Goal: Task Accomplishment & Management: Use online tool/utility

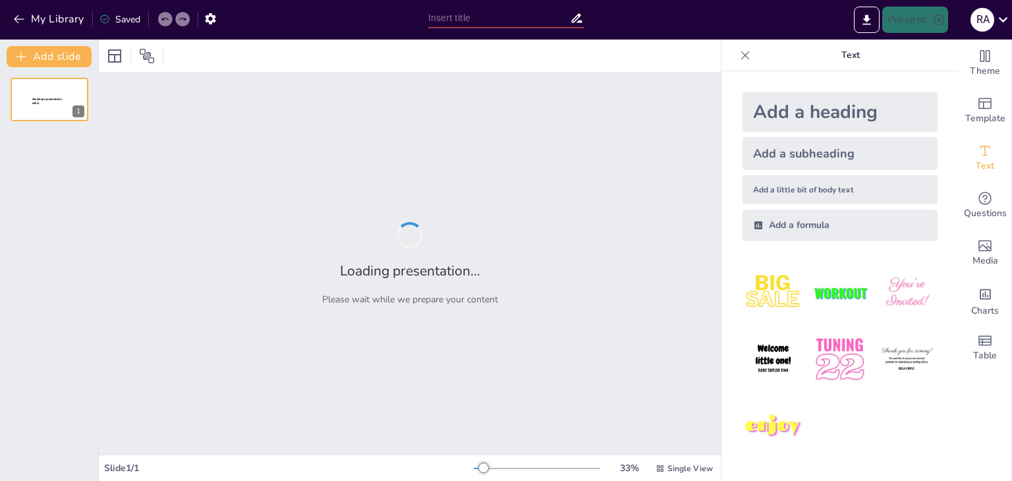
type input "La formación docente para transformar prácticas"
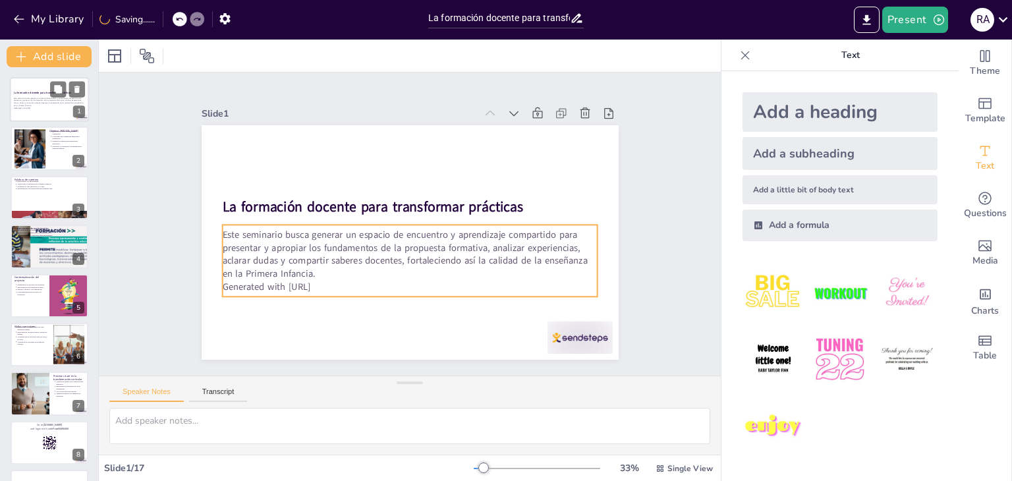
click at [44, 103] on p "Este seminario busca generar un espacio de encuentro y aprendizaje compartido p…" at bounding box center [49, 102] width 71 height 10
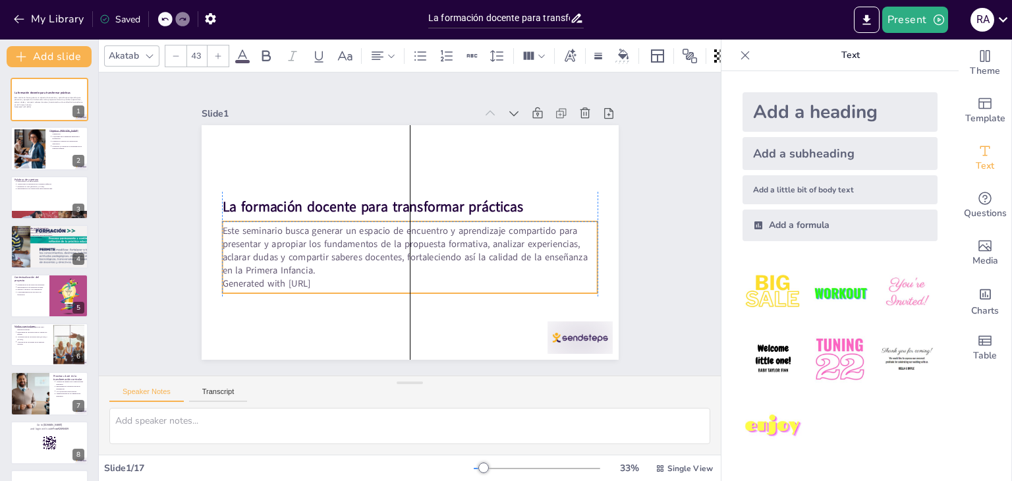
click at [324, 281] on p "Generated with [URL]" at bounding box center [350, 217] width 52 height 375
drag, startPoint x: 339, startPoint y: 272, endPoint x: 334, endPoint y: 281, distance: 11.2
click at [335, 279] on p "Generated with [URL]" at bounding box center [410, 283] width 376 height 13
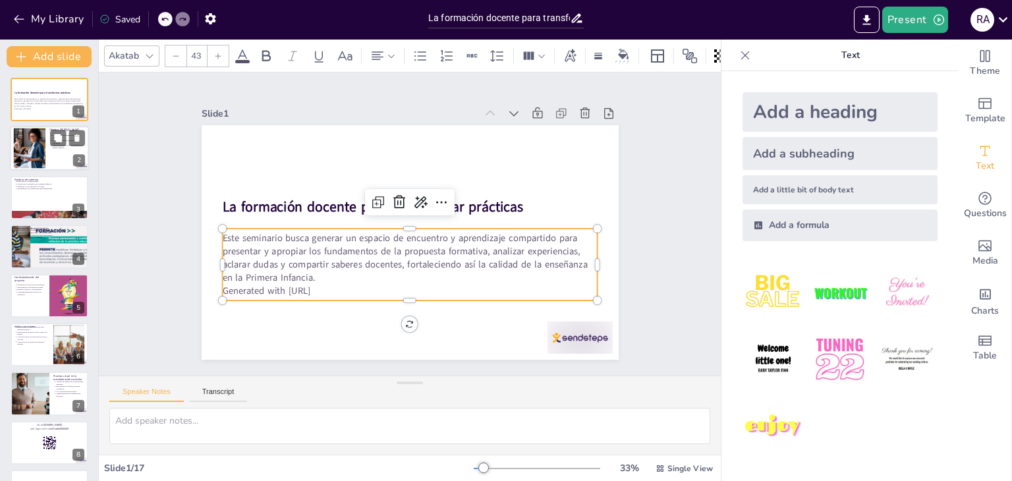
click at [37, 144] on div at bounding box center [29, 149] width 60 height 40
type textarea "Este objetivo destaca la importancia de la colaboración entre docentes para mej…"
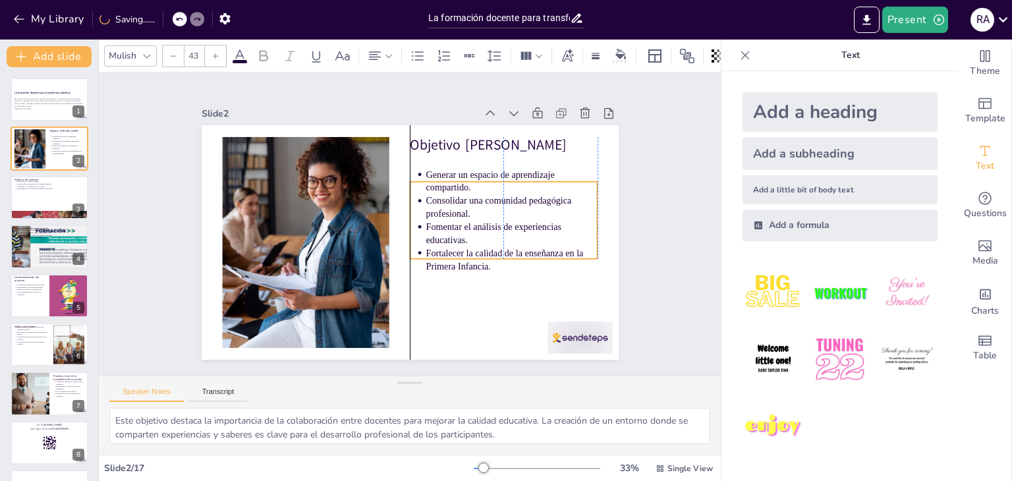
drag, startPoint x: 425, startPoint y: 183, endPoint x: 428, endPoint y: 208, distance: 25.8
click at [428, 241] on p "Consolidar una comunidad pedagógica profesional." at bounding box center [404, 327] width 61 height 173
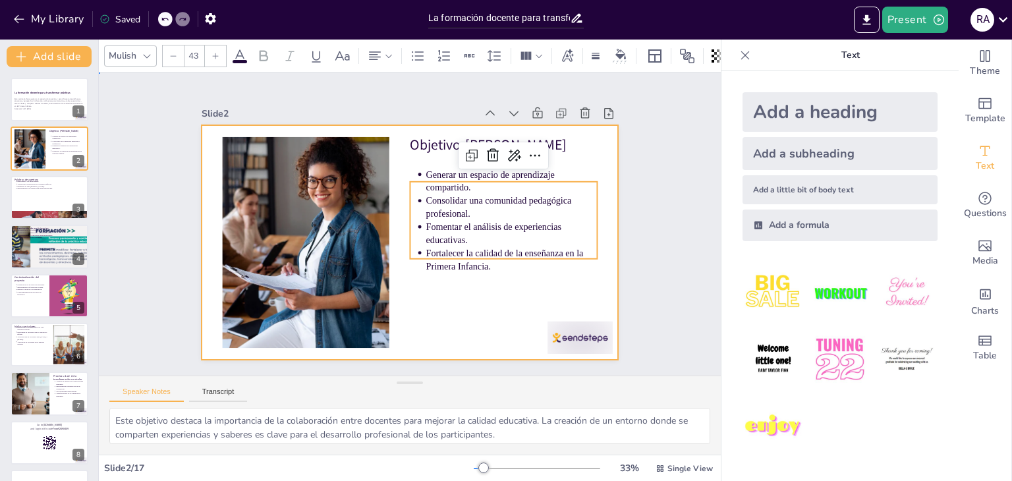
click at [448, 314] on div at bounding box center [428, 229] width 352 height 469
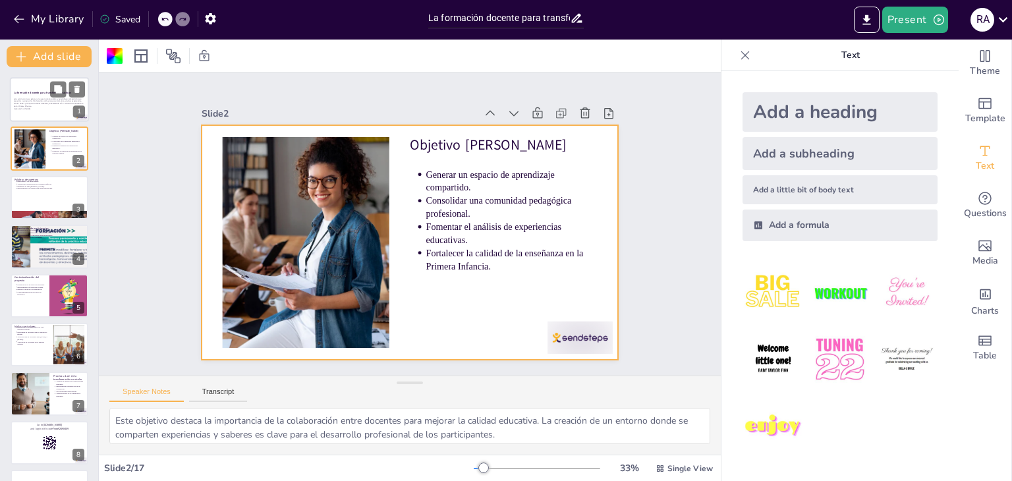
click at [39, 89] on div at bounding box center [49, 99] width 79 height 45
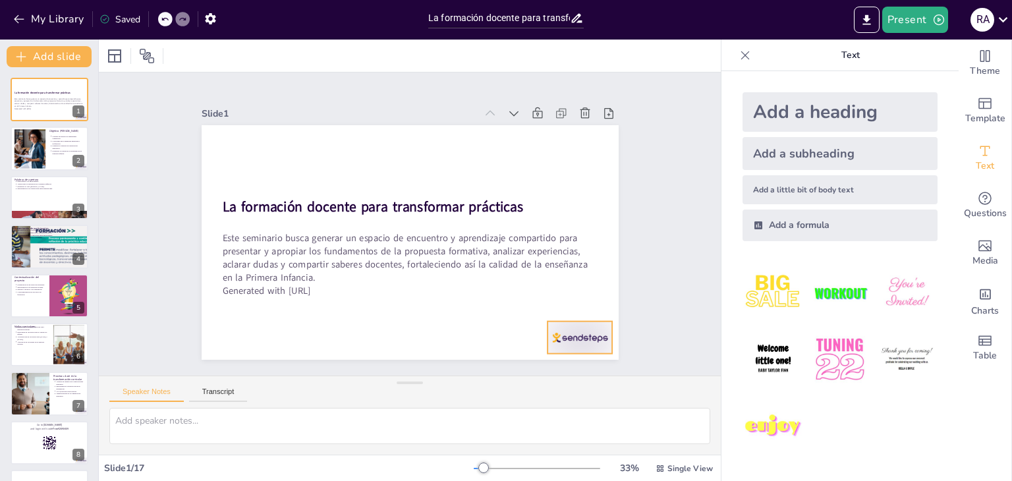
click at [450, 393] on div at bounding box center [418, 429] width 65 height 72
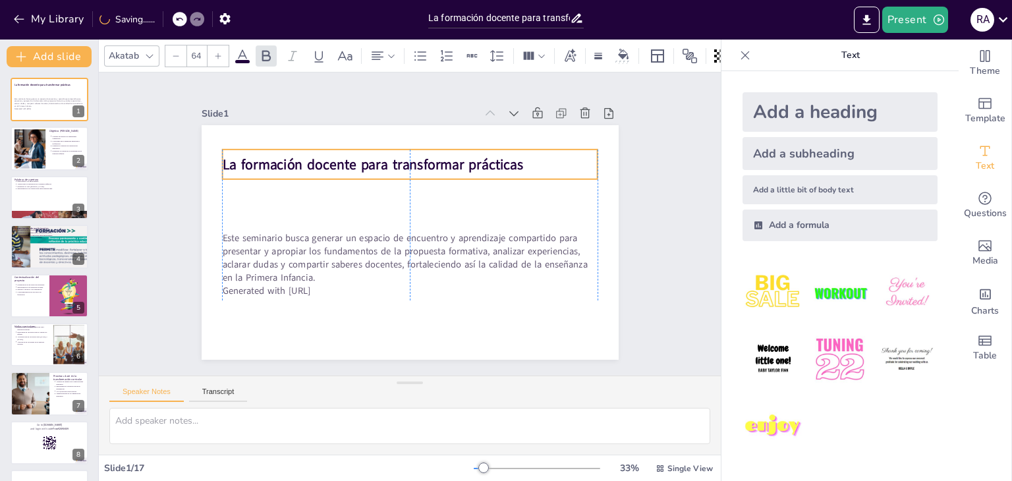
drag, startPoint x: 309, startPoint y: 196, endPoint x: 310, endPoint y: 154, distance: 42.2
click at [310, 211] on strong "La formación docente para transformar prácticas" at bounding box center [412, 294] width 270 height 167
click at [384, 55] on icon at bounding box center [378, 56] width 16 height 16
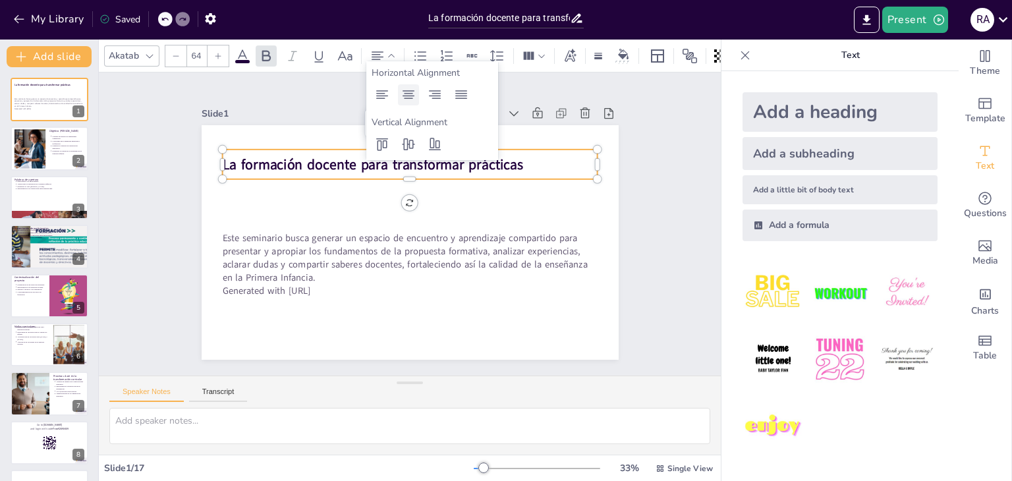
click at [409, 93] on icon at bounding box center [409, 94] width 12 height 9
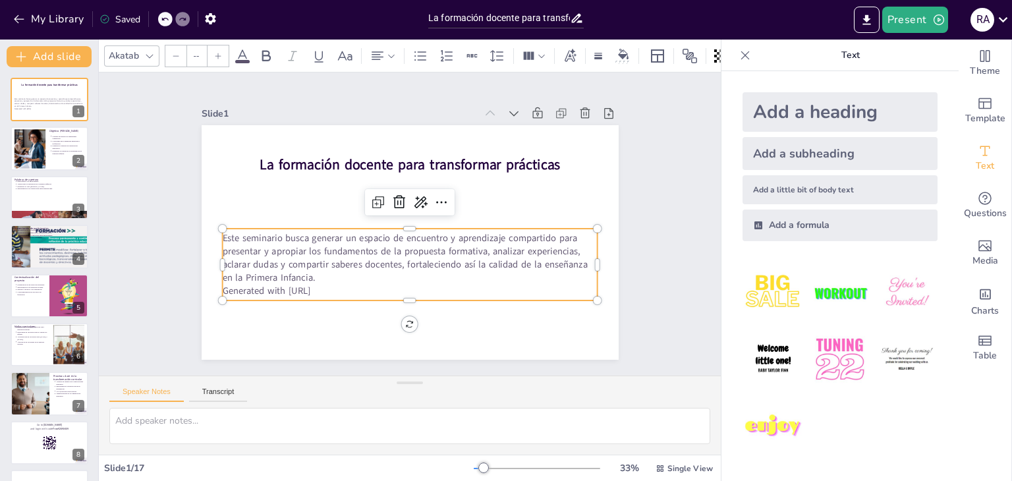
type input "43"
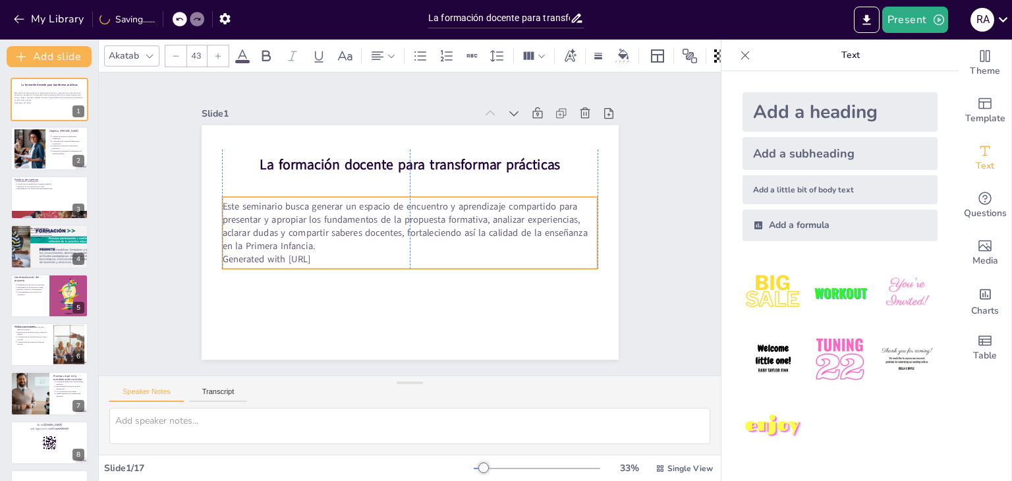
drag, startPoint x: 453, startPoint y: 245, endPoint x: 455, endPoint y: 214, distance: 31.7
click at [455, 214] on p "Este seminario busca generar un espacio de encuentro y aprendizaje compartido p…" at bounding box center [410, 222] width 376 height 52
click at [367, 246] on p "Este seminario busca generar un espacio de encuentro y aprendizaje compartido p…" at bounding box center [412, 224] width 91 height 379
drag, startPoint x: 311, startPoint y: 236, endPoint x: 303, endPoint y: 250, distance: 16.8
click at [309, 241] on p "Este seminario busca generar un espacio de encuentro y aprendizaje compartido p…" at bounding box center [408, 225] width 200 height 364
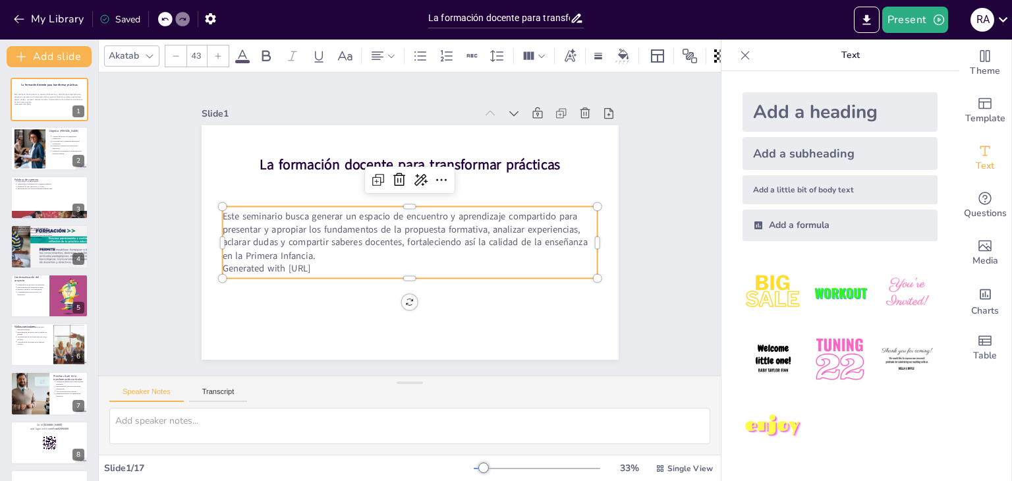
click at [314, 248] on p "Este seminario busca generar un espacio de encuentro y aprendizaje compartido p…" at bounding box center [408, 235] width 379 height 91
click at [351, 270] on p "Generated with [URL]" at bounding box center [423, 266] width 361 height 129
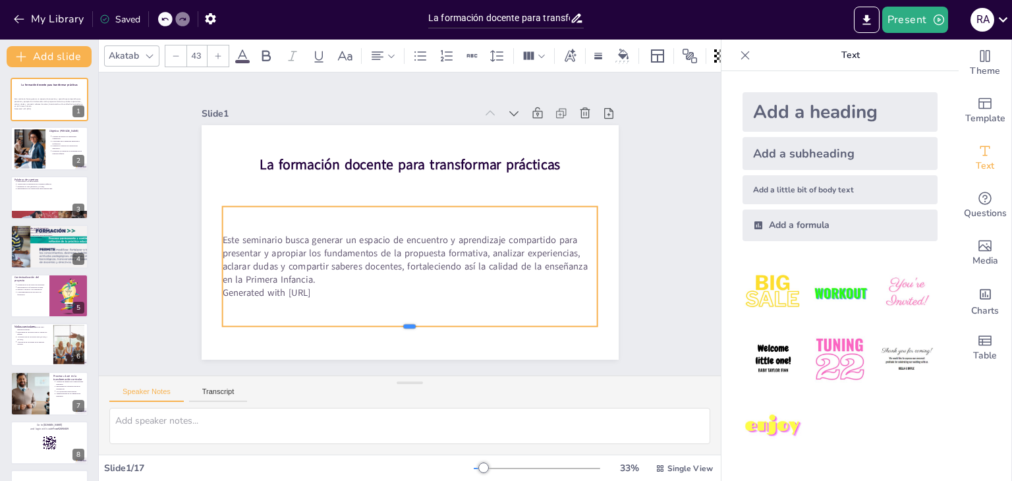
drag, startPoint x: 400, startPoint y: 274, endPoint x: 391, endPoint y: 322, distance: 48.9
click at [391, 316] on div at bounding box center [322, 161] width 229 height 310
click at [388, 251] on p "Este seminario busca generar un espacio de encuentro y aprendizaje compartido p…" at bounding box center [374, 217] width 129 height 378
click at [387, 52] on div at bounding box center [383, 56] width 26 height 16
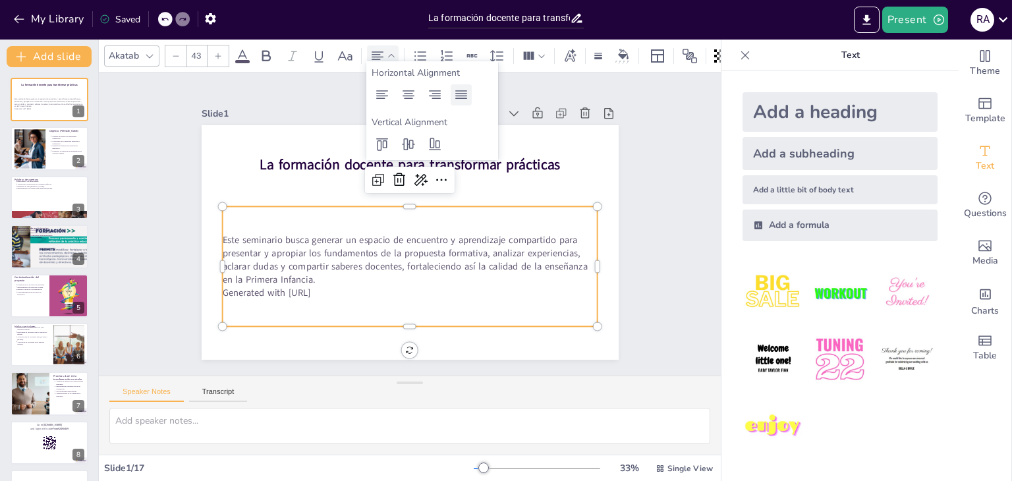
click at [466, 96] on icon at bounding box center [461, 94] width 12 height 9
click at [334, 266] on p "Este seminario busca generar un espacio de encuentro y aprendizaje compartido p…" at bounding box center [377, 209] width 200 height 364
click at [312, 283] on p "Generated with [URL]" at bounding box center [376, 283] width 332 height 199
click at [310, 275] on p "Este seminario busca generar un espacio de encuentro y aprendizaje compartido p…" at bounding box center [427, 192] width 351 height 233
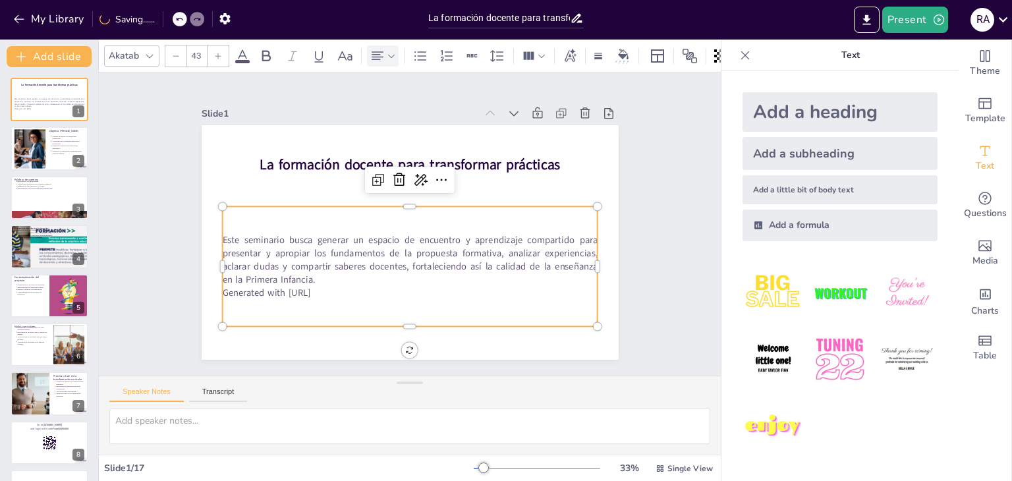
click at [310, 275] on p "Este seminario busca generar un espacio de encuentro y aprendizaje compartido p…" at bounding box center [383, 248] width 290 height 314
click at [310, 254] on p "Este seminario busca generar un espacio de encuentro y aprendizaje compartido p…" at bounding box center [403, 189] width 378 height 129
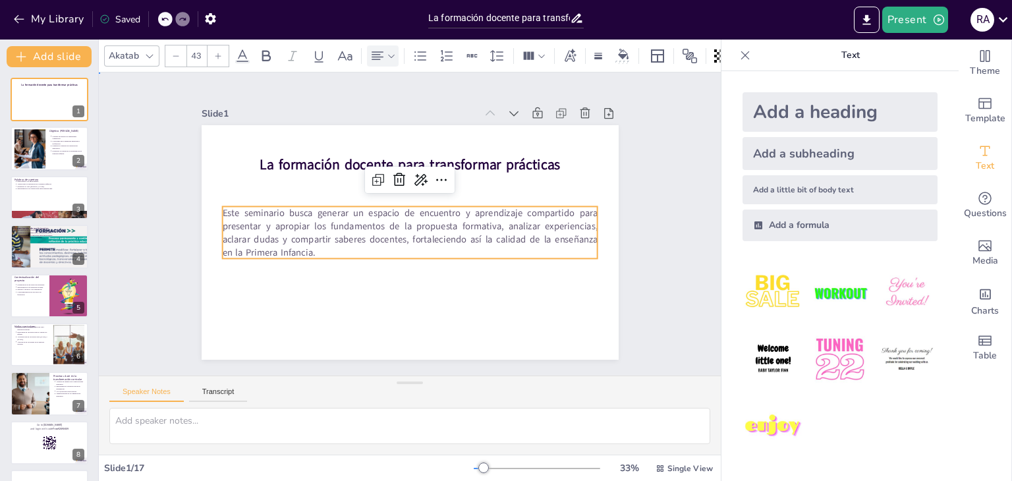
click at [615, 268] on div "Slide 1 La formación docente para transformar prácticas Este seminario busca ge…" at bounding box center [410, 224] width 410 height 551
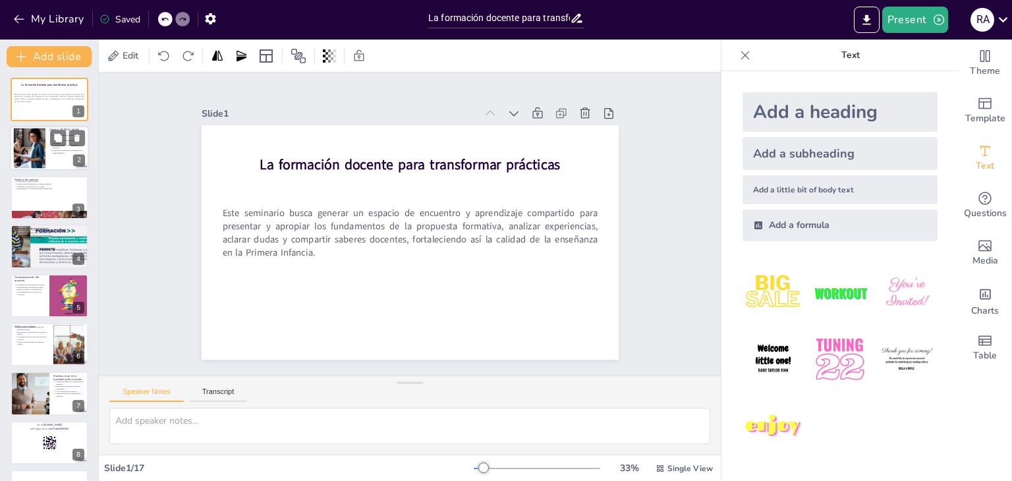
click at [26, 156] on div at bounding box center [29, 149] width 60 height 40
type textarea "Este objetivo destaca la importancia de la colaboración entre docentes para mej…"
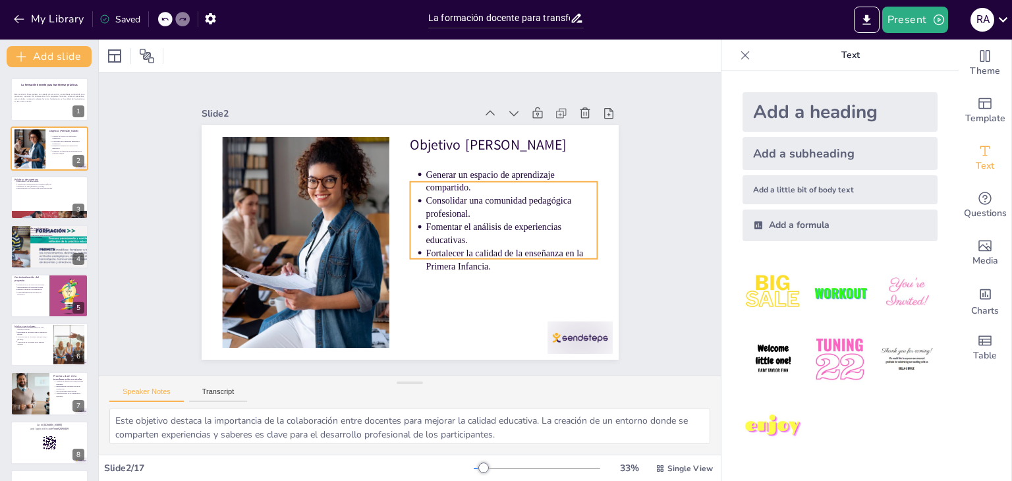
click at [465, 237] on p "Fomentar el análisis de experiencias educativas." at bounding box center [443, 320] width 94 height 167
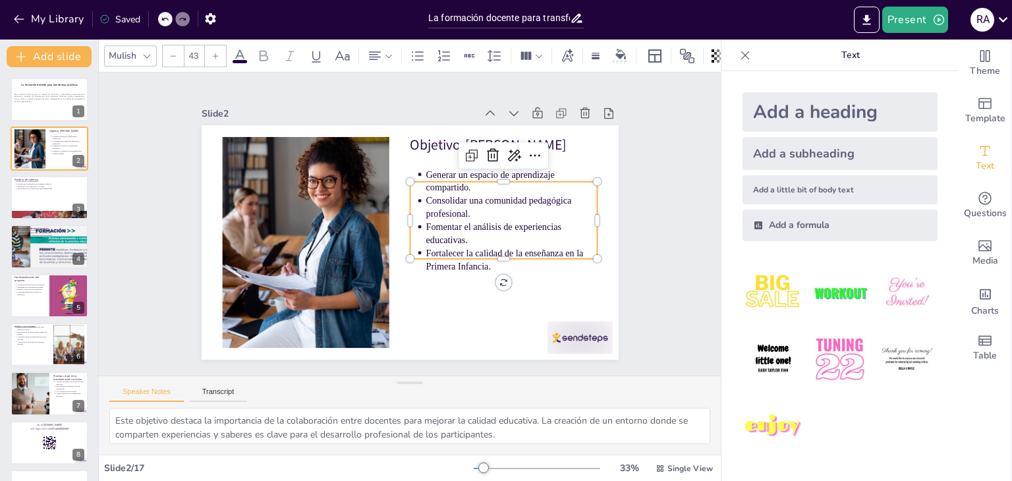
click at [388, 214] on p "Generar un espacio de aprendizaje compartido." at bounding box center [301, 244] width 173 height 61
click at [220, 47] on div at bounding box center [215, 55] width 21 height 21
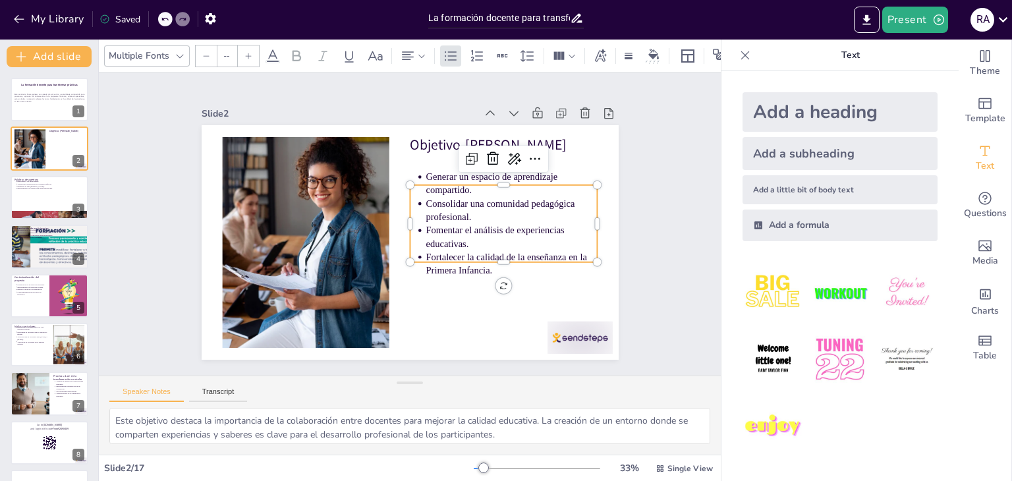
click at [221, 47] on input "--" at bounding box center [226, 55] width 18 height 21
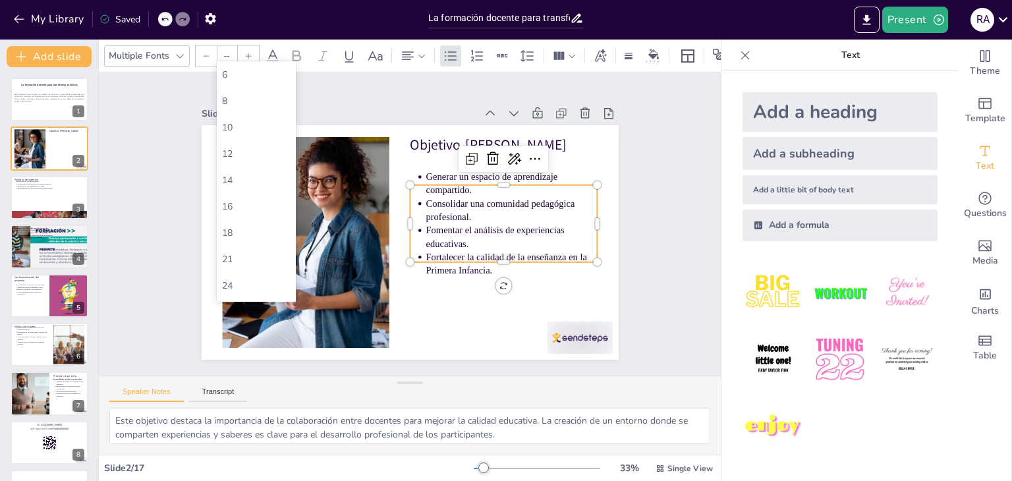
click at [221, 47] on input "--" at bounding box center [226, 55] width 18 height 21
click at [233, 178] on div "56" at bounding box center [256, 180] width 69 height 13
type input "56"
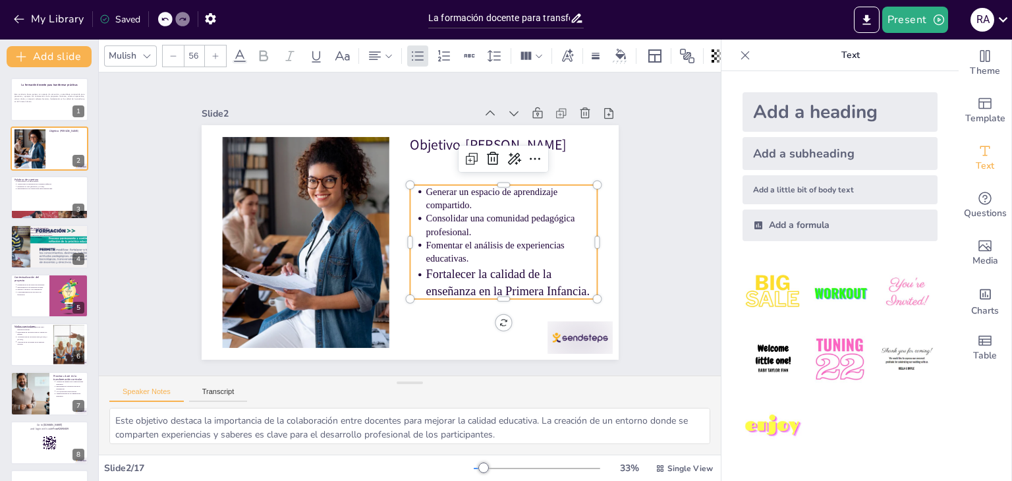
click at [367, 268] on p "Fortalecer la calidad de la enseñanza en la Primera Infancia." at bounding box center [303, 271] width 129 height 159
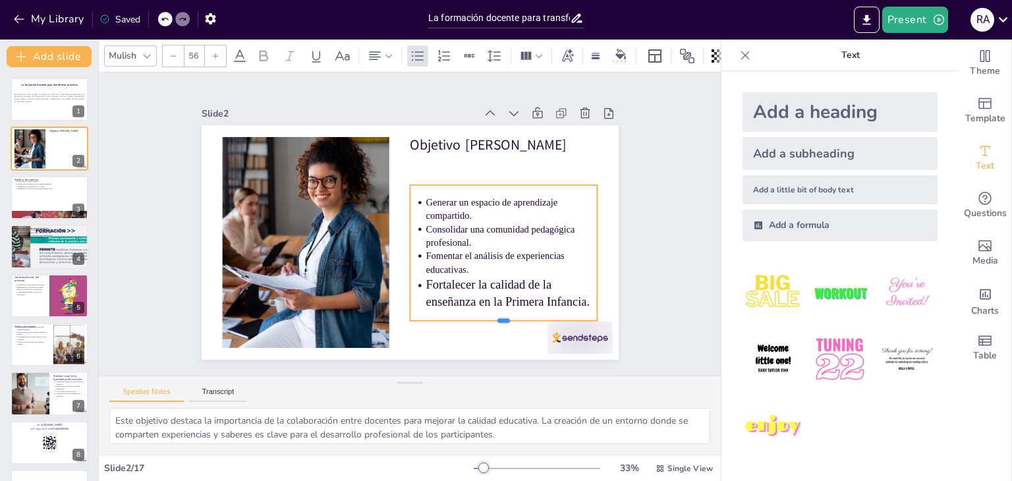
drag, startPoint x: 492, startPoint y: 297, endPoint x: 496, endPoint y: 308, distance: 11.9
click at [496, 314] on div "Objetivo [PERSON_NAME] Generar un espacio de aprendizaje compartido. Consolidar…" at bounding box center [397, 237] width 467 height 453
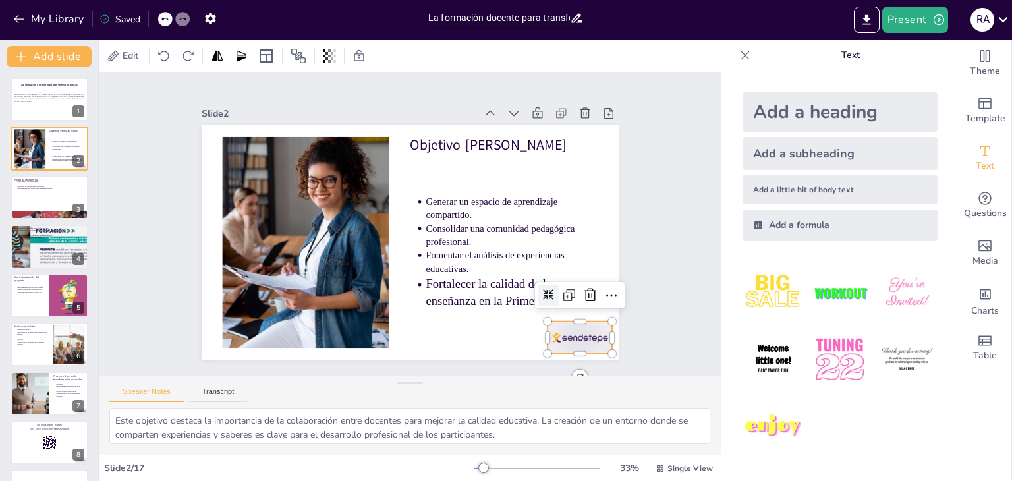
click at [255, 171] on div at bounding box center [220, 148] width 71 height 45
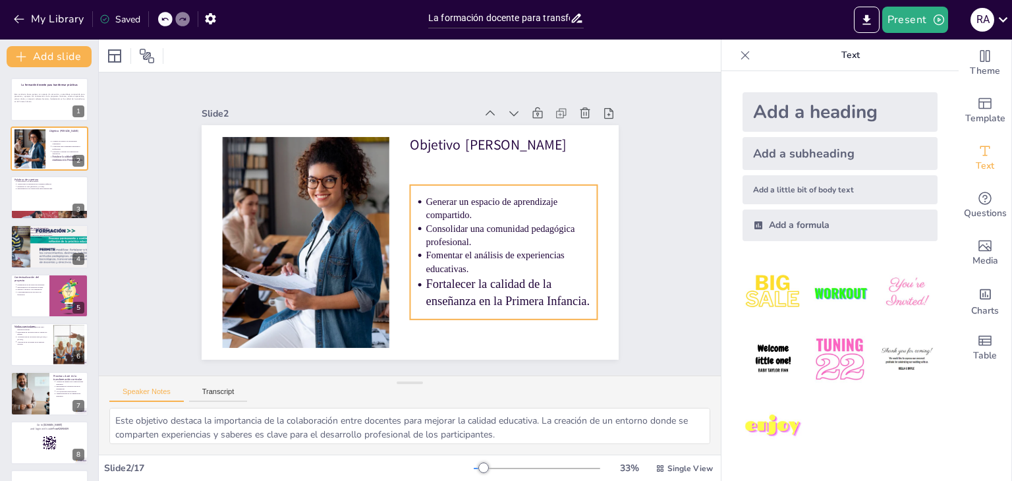
click at [417, 195] on p "Fomentar el análisis de experiencias educativas." at bounding box center [332, 148] width 168 height 94
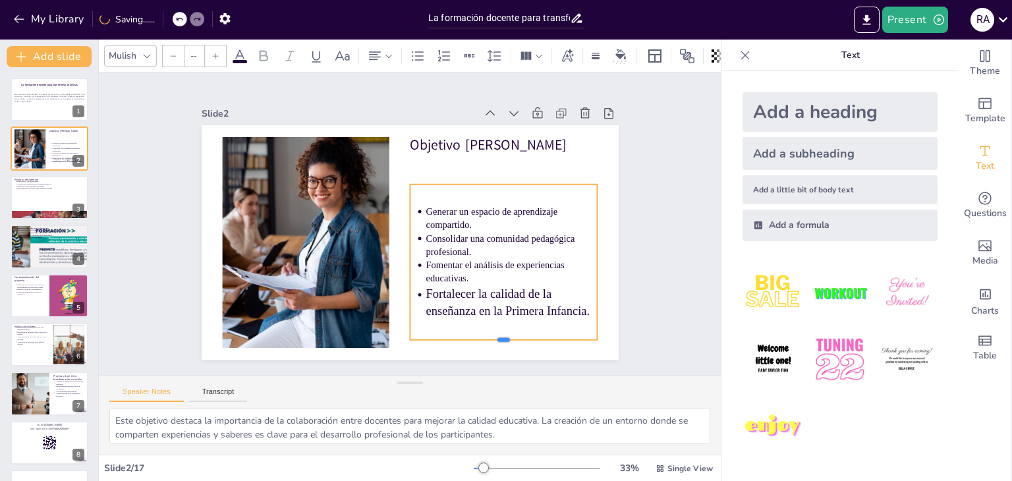
drag, startPoint x: 489, startPoint y: 314, endPoint x: 490, endPoint y: 335, distance: 21.1
click at [309, 329] on div at bounding box center [257, 245] width 103 height 168
drag, startPoint x: 490, startPoint y: 243, endPoint x: 496, endPoint y: 267, distance: 24.5
click at [490, 254] on ul "Generar un espacio de aprendizaje compartido. Consolidar una comunidad pedagógi…" at bounding box center [434, 322] width 203 height 219
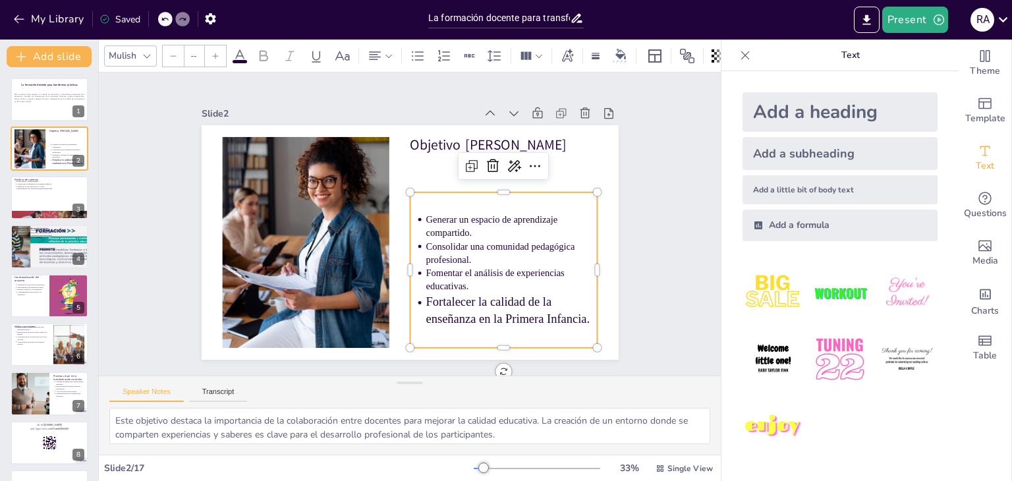
click at [415, 230] on ul "Generar un espacio de aprendizaje compartido. Consolidar una comunidad pedagógi…" at bounding box center [305, 220] width 218 height 181
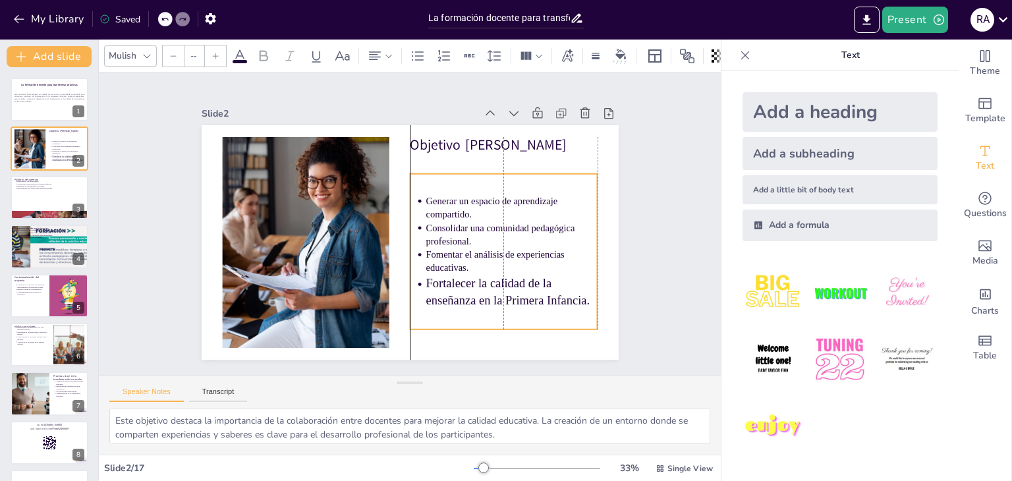
drag, startPoint x: 521, startPoint y: 216, endPoint x: 519, endPoint y: 197, distance: 18.6
click at [513, 227] on p "Generar un espacio de aprendizaje compartido." at bounding box center [466, 311] width 94 height 168
click at [562, 206] on div "Slide 1 La formación docente para transformar prácticas Este seminario busca ge…" at bounding box center [409, 224] width 303 height 622
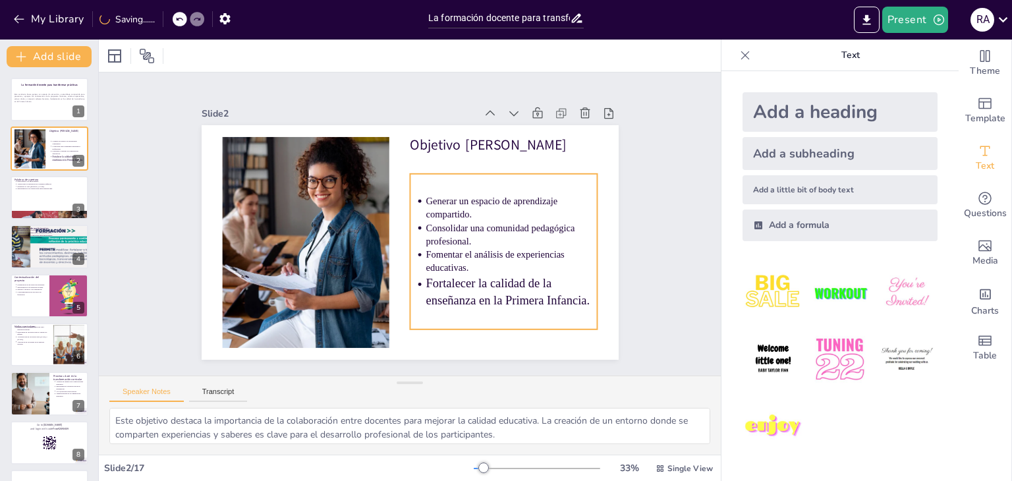
click at [451, 239] on p "Consolidar una comunidad pedagógica profesional." at bounding box center [420, 325] width 62 height 173
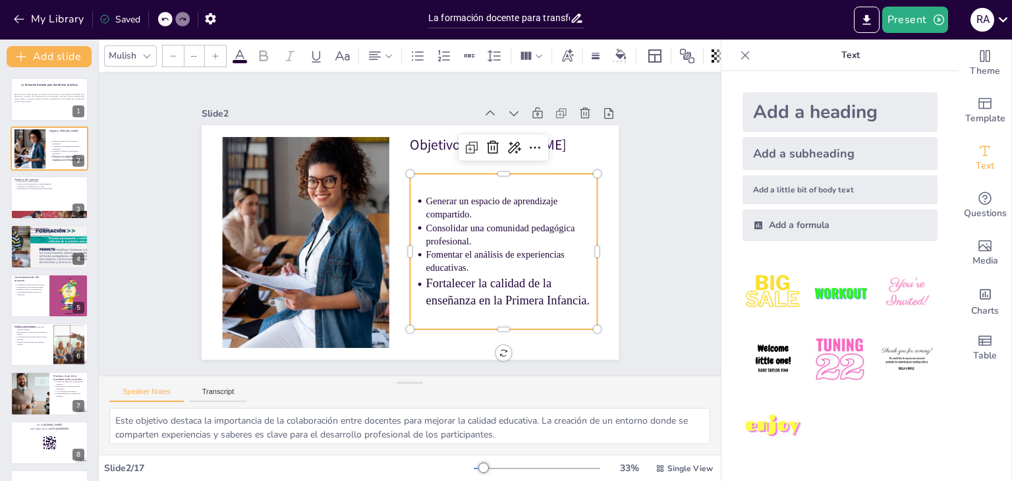
click at [188, 53] on input "--" at bounding box center [194, 55] width 18 height 21
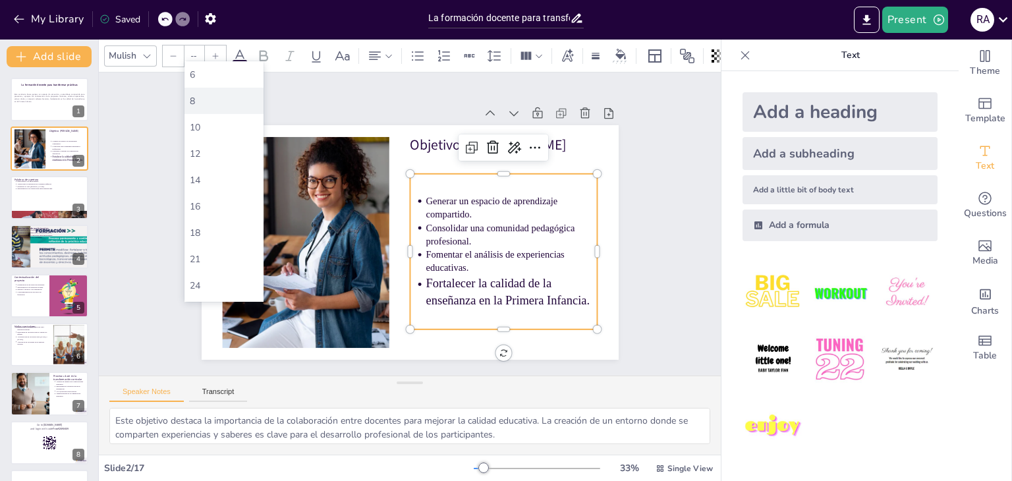
click at [204, 96] on div "8" at bounding box center [224, 101] width 69 height 13
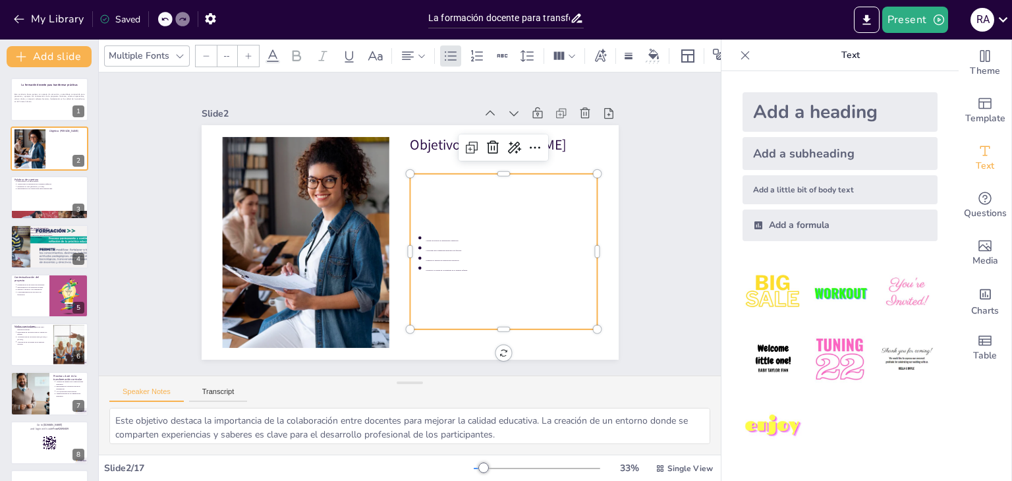
click at [248, 53] on icon at bounding box center [249, 56] width 6 height 6
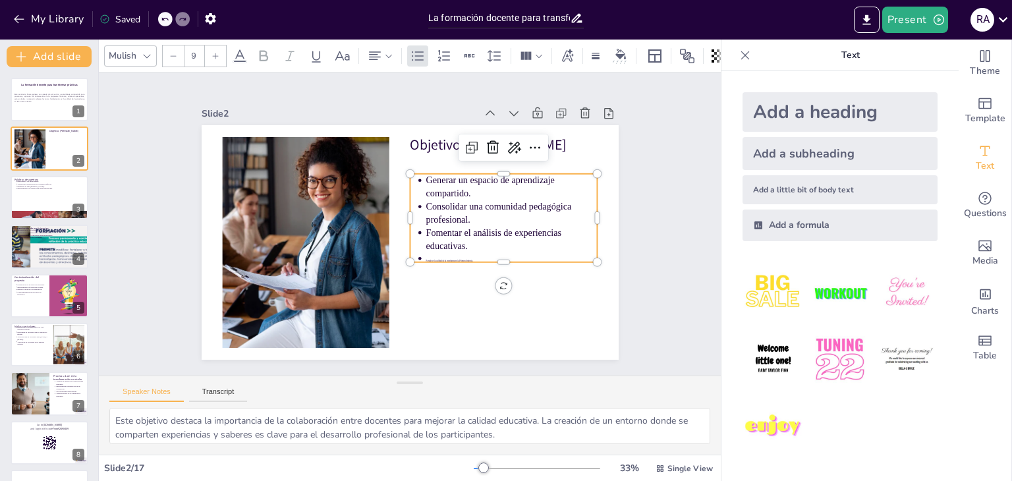
click at [195, 52] on input "9" at bounding box center [194, 55] width 18 height 21
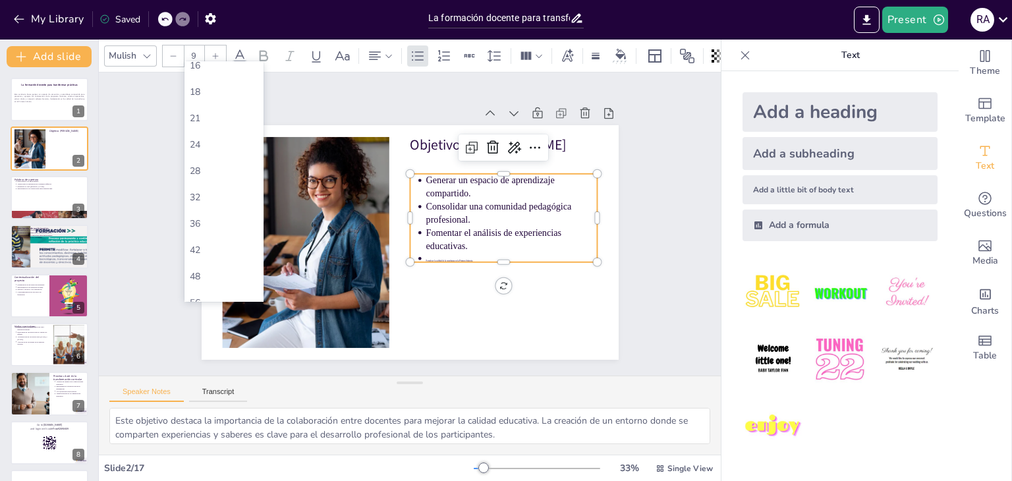
scroll to position [198, 0]
click at [219, 246] on div "56" at bounding box center [224, 246] width 69 height 13
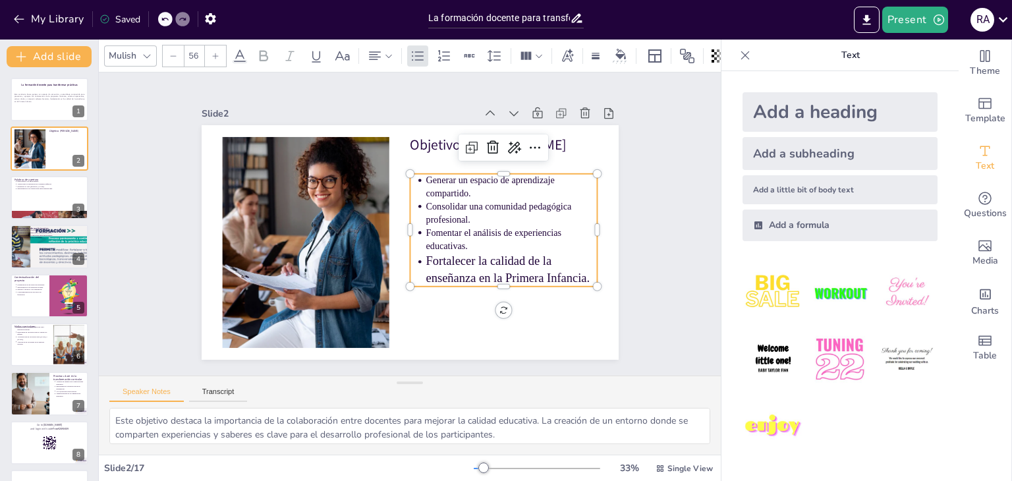
click at [199, 55] on input "56" at bounding box center [194, 55] width 18 height 21
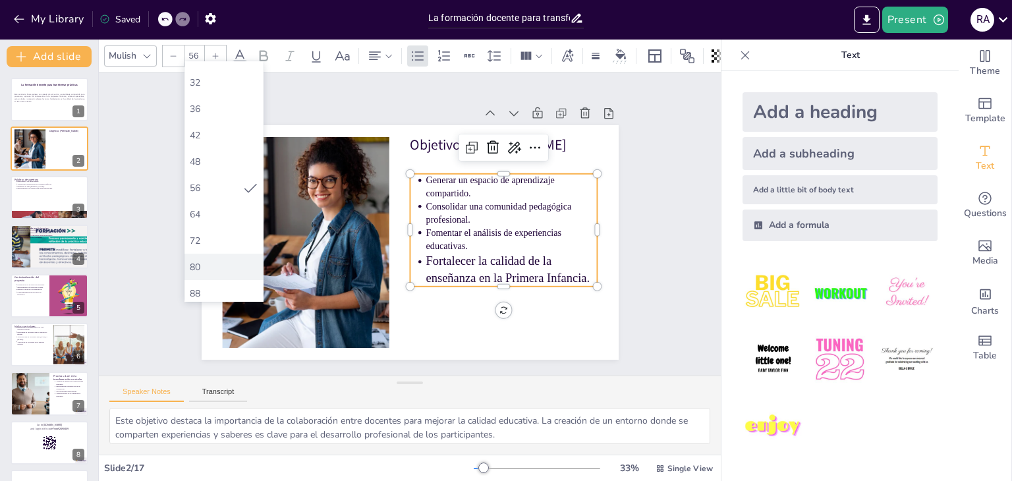
scroll to position [264, 0]
click at [226, 241] on div "72" at bounding box center [224, 232] width 79 height 26
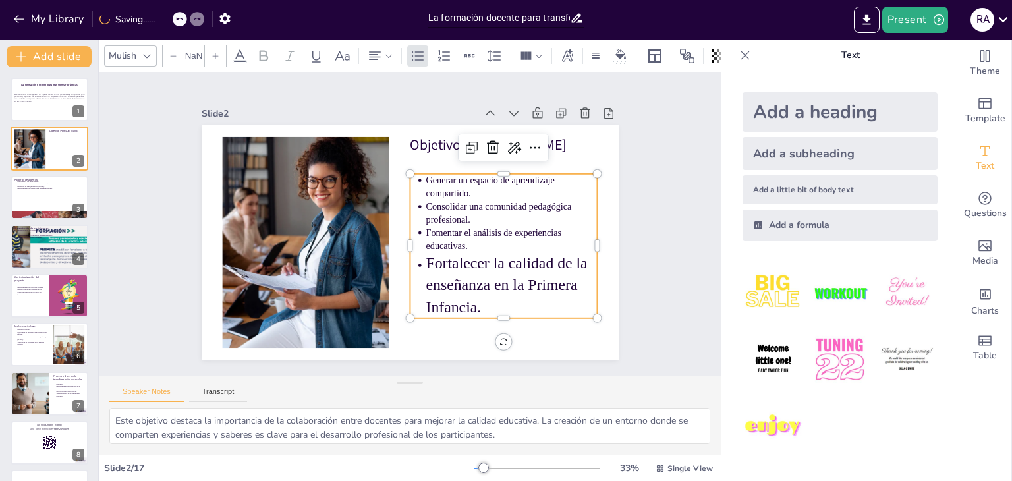
click at [480, 231] on p "Fomentar el análisis de experiencias educativas." at bounding box center [502, 270] width 171 height 78
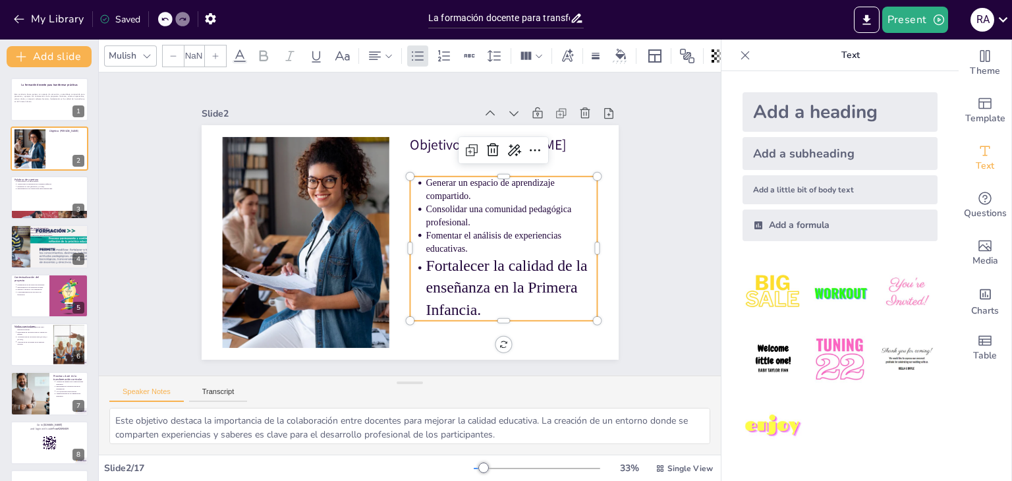
click at [460, 246] on p "Fomentar el análisis de experiencias educativas." at bounding box center [512, 242] width 172 height 26
type input "72"
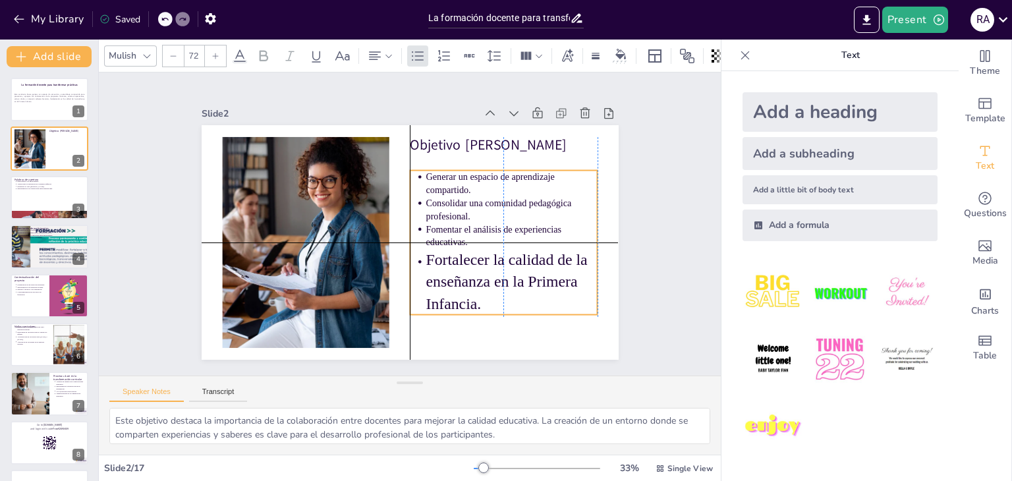
click at [423, 195] on p "Fortalecer la calidad de la enseñanza en la Primera Infancia." at bounding box center [331, 137] width 184 height 115
click at [615, 196] on div "Slide 1 La formación docente para transformar prácticas Este seminario busca ge…" at bounding box center [410, 224] width 410 height 551
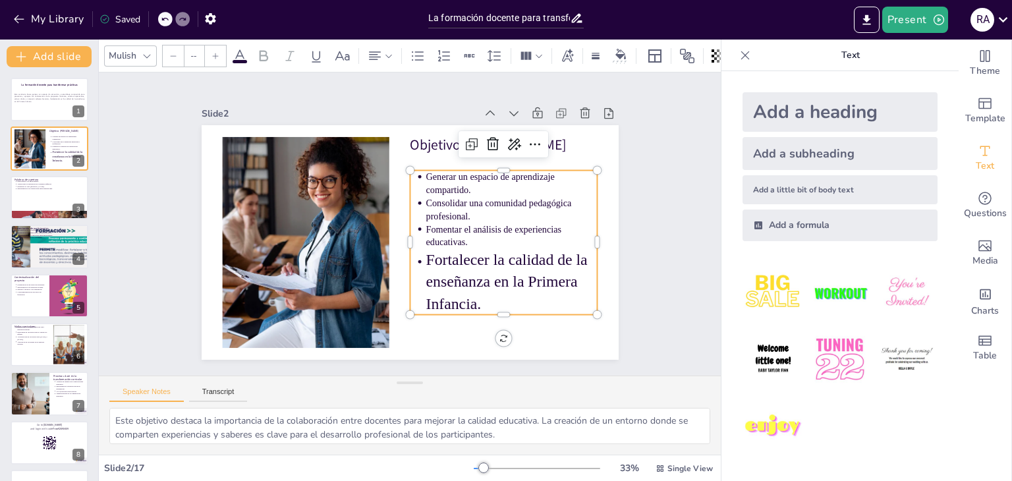
click at [525, 254] on p "Fortalecer la calidad de la enseñanza en la Primera Infancia." at bounding box center [527, 211] width 178 height 154
click at [32, 199] on div at bounding box center [49, 197] width 79 height 45
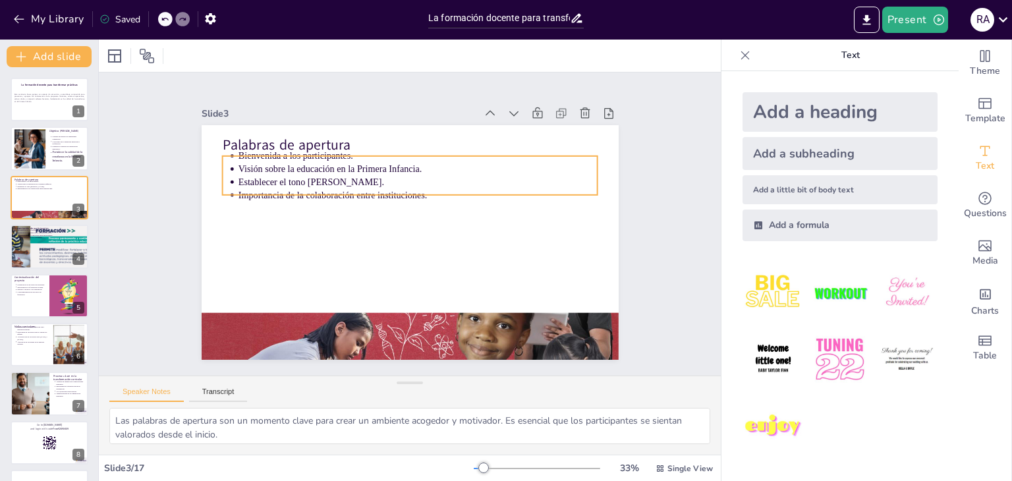
click at [403, 167] on p "Visión sobre la educación en la Primera Infancia." at bounding box center [464, 215] width 123 height 346
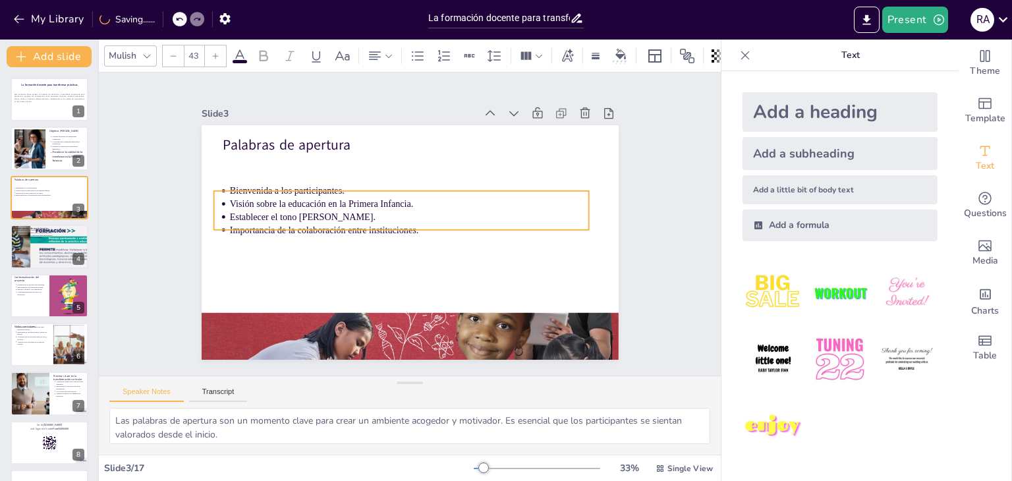
drag, startPoint x: 340, startPoint y: 169, endPoint x: 332, endPoint y: 204, distance: 36.0
click at [332, 204] on p "Visión sobre la educación en la Primera Infancia." at bounding box center [419, 206] width 318 height 191
click at [615, 176] on div "Slide 1 La formación docente para transformar prácticas Este seminario busca ge…" at bounding box center [410, 224] width 410 height 551
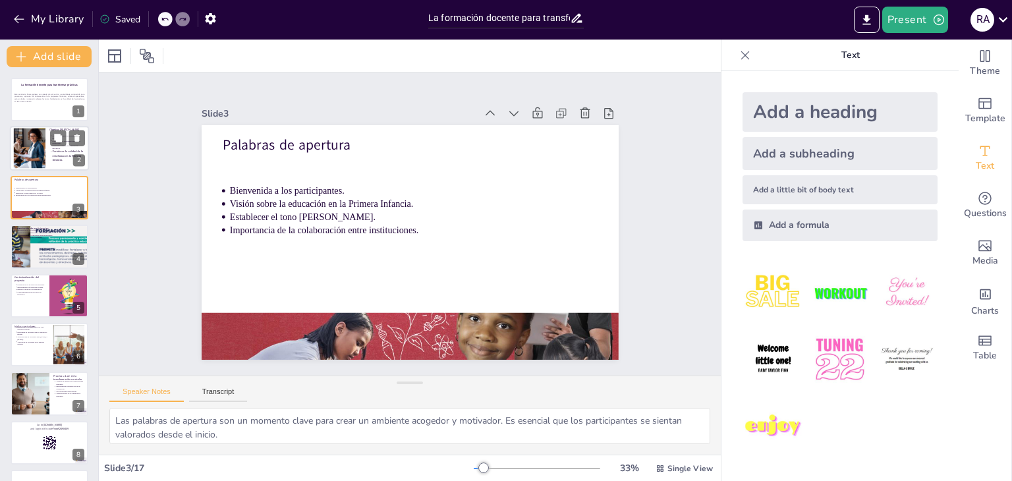
click at [30, 133] on div at bounding box center [29, 149] width 60 height 40
type textarea "Este objetivo destaca la importancia de la colaboración entre docentes para mej…"
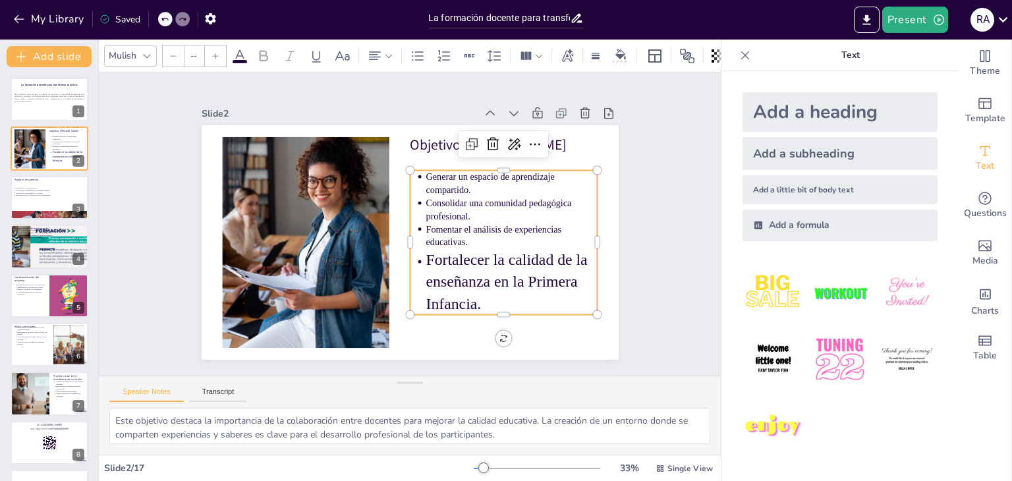
click at [399, 211] on p "Consolidar una comunidad pedagógica profesional." at bounding box center [338, 150] width 122 height 154
click at [739, 57] on icon at bounding box center [745, 55] width 13 height 13
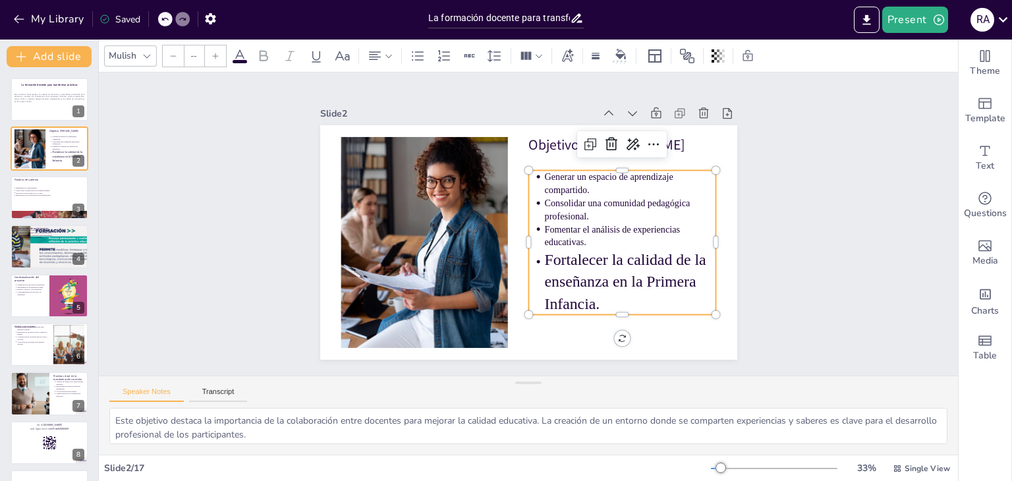
drag, startPoint x: 792, startPoint y: 172, endPoint x: 766, endPoint y: 185, distance: 28.9
click at [776, 183] on div "Slide 1 La formación docente para transformar prácticas Este seminario busca ge…" at bounding box center [529, 224] width 693 height 896
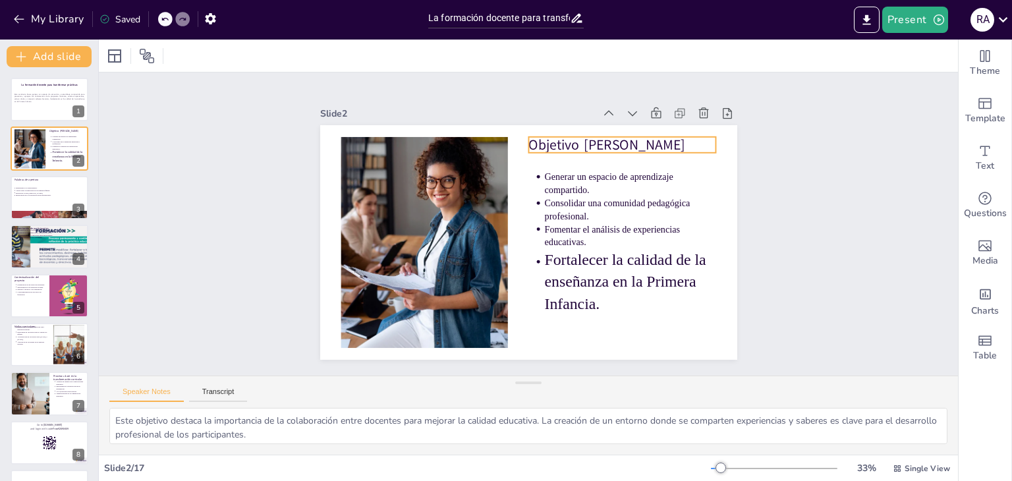
click at [617, 136] on p "Objetivo [PERSON_NAME]" at bounding box center [630, 155] width 188 height 39
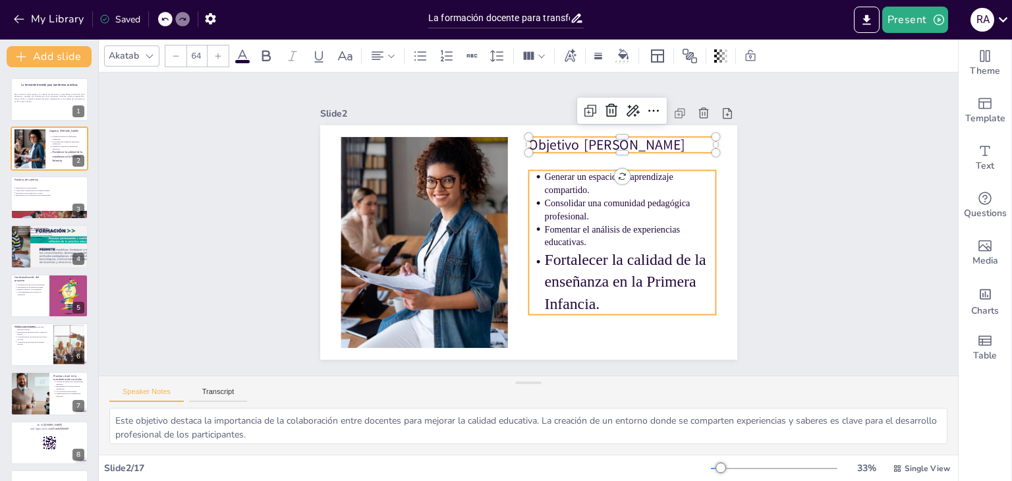
type input "--"
click at [650, 211] on p "Consolidar una comunidad pedagógica profesional." at bounding box center [586, 138] width 134 height 145
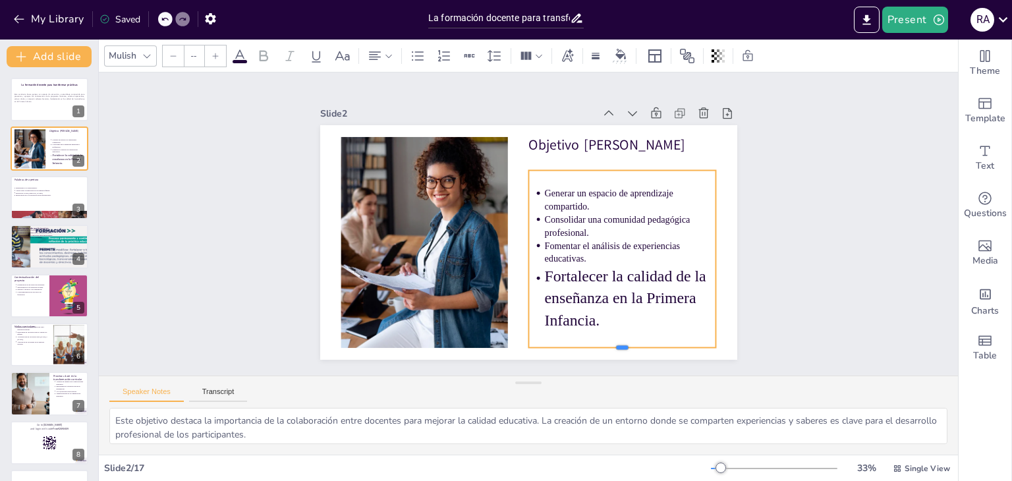
drag, startPoint x: 612, startPoint y: 312, endPoint x: 616, endPoint y: 345, distance: 33.2
click at [616, 345] on div at bounding box center [545, 382] width 168 height 103
click at [614, 199] on p "Generar un espacio de aprendizaje compartido." at bounding box center [632, 221] width 173 height 61
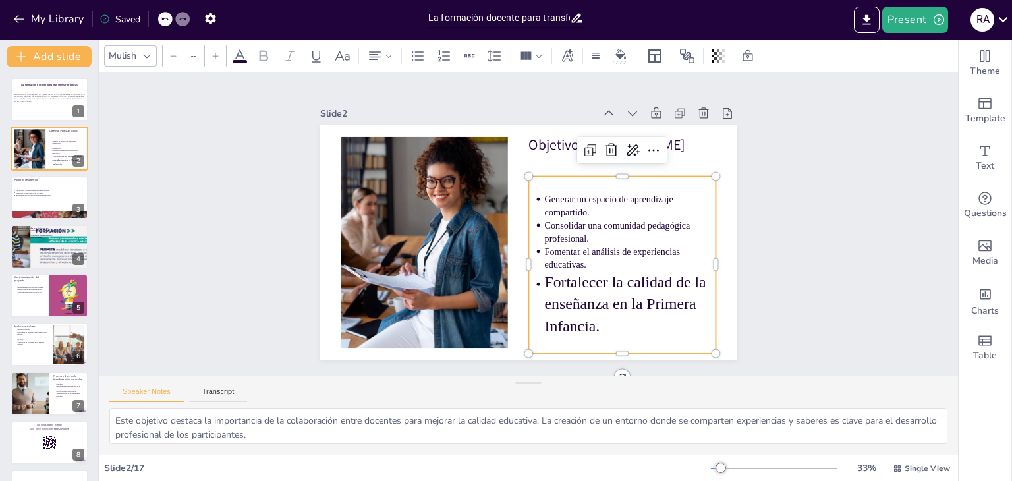
click at [804, 221] on div "Slide 1 La formación docente para transformar prácticas Este seminario busca ge…" at bounding box center [529, 223] width 751 height 873
click at [574, 285] on p "Fortalecer la calidad de la enseñanza en la Primera Infancia." at bounding box center [601, 331] width 184 height 115
click at [485, 280] on p "Fortalecer la calidad de la enseñanza en la Primera Infancia." at bounding box center [399, 232] width 171 height 163
click at [495, 257] on p "Fortalecer la calidad de la enseñanza en la Primera Infancia." at bounding box center [403, 192] width 184 height 130
click at [593, 322] on p "Fortalecer la calidad de la enseñanza en la Primera Infancia." at bounding box center [564, 349] width 178 height 154
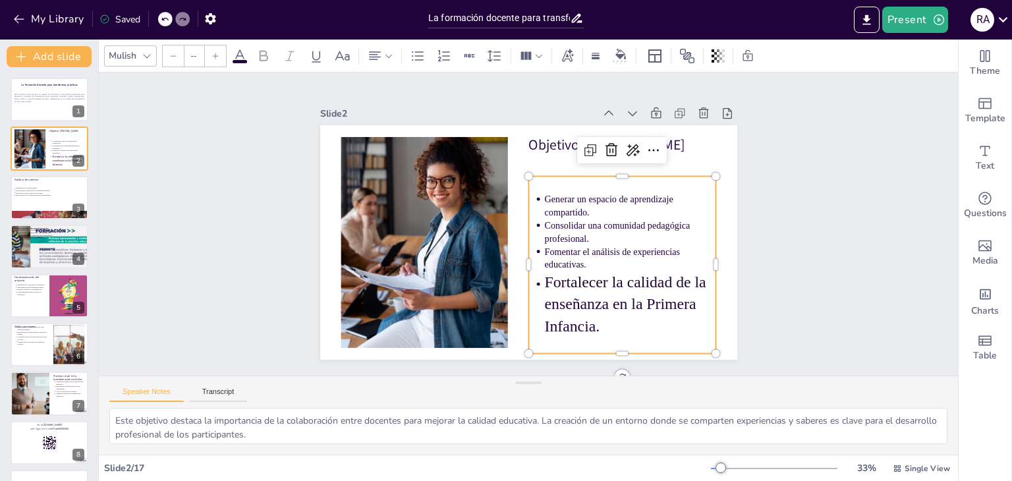
click at [545, 201] on p "Generar un espacio de aprendizaje compartido." at bounding box center [631, 227] width 173 height 61
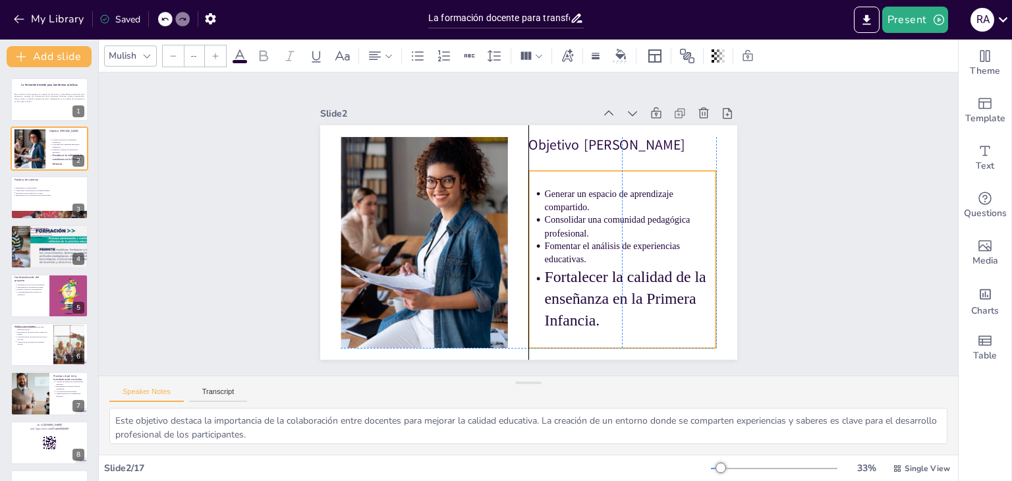
drag, startPoint x: 562, startPoint y: 192, endPoint x: 559, endPoint y: 180, distance: 12.2
click at [559, 180] on div "Generar un espacio de aprendizaje compartido. Consolidar una comunidad pedagógi…" at bounding box center [592, 301] width 251 height 247
click at [821, 189] on div "Slide 1 La formación docente para transformar prácticas Este seminario busca ge…" at bounding box center [528, 224] width 842 height 800
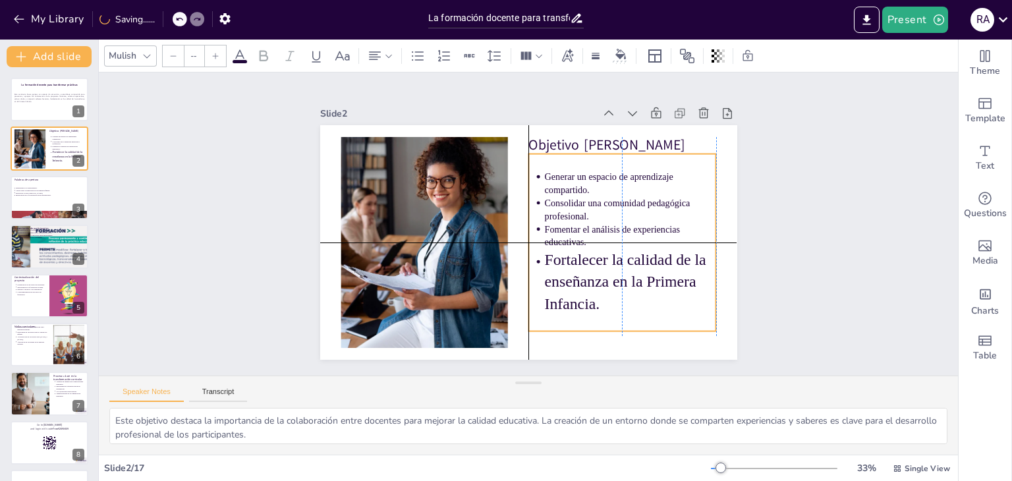
drag, startPoint x: 606, startPoint y: 235, endPoint x: 605, endPoint y: 226, distance: 9.3
click at [604, 231] on p "Fomentar el análisis de experiencias educativas." at bounding box center [611, 285] width 162 height 109
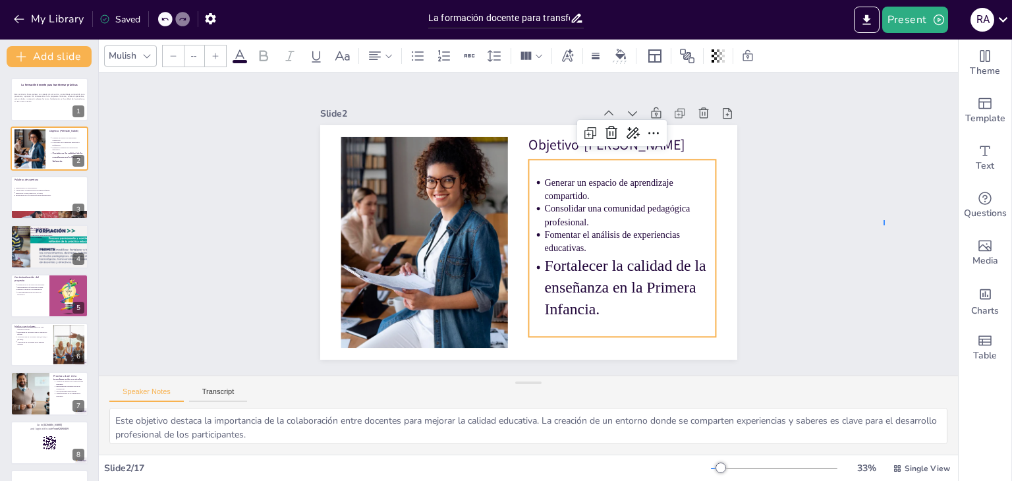
click at [884, 226] on div "Slide 1 La formación docente para transformar prácticas Este seminario busca ge…" at bounding box center [529, 225] width 801 height 842
click at [550, 237] on p "Fomentar el análisis de experiencias educativas." at bounding box center [600, 298] width 154 height 122
click at [588, 304] on p "Fortalecer la calidad de la enseñanza en la Primera Infancia." at bounding box center [561, 339] width 171 height 163
click at [591, 307] on p "Fortalecer la calidad de la enseñanza en la Primera Infancia." at bounding box center [596, 323] width 184 height 130
type input "72"
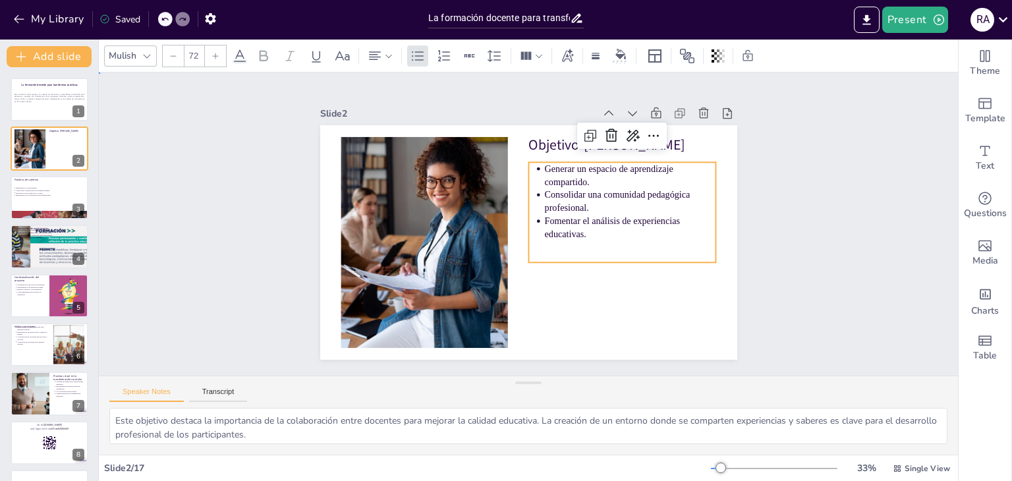
click at [724, 200] on div "Slide 1 La formación docente para transformar prácticas Este seminario busca ge…" at bounding box center [528, 224] width 391 height 886
click at [577, 196] on p "Consolidar una comunidad pedagógica profesional." at bounding box center [631, 234] width 171 height 78
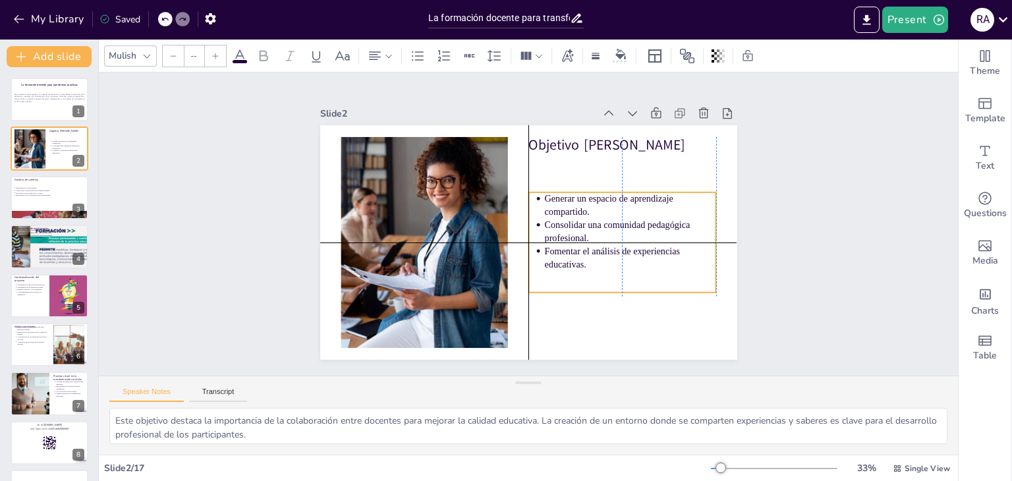
drag, startPoint x: 581, startPoint y: 196, endPoint x: 575, endPoint y: 229, distance: 33.6
click at [576, 229] on p "Consolidar una comunidad pedagógica profesional." at bounding box center [629, 209] width 173 height 61
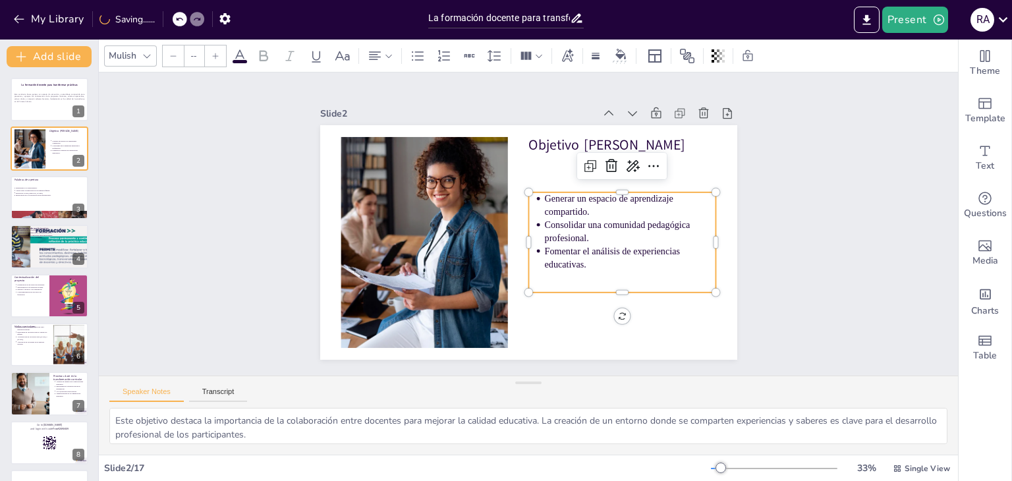
click at [768, 212] on div "Slide 1 La formación docente para transformar prácticas Este seminario busca ge…" at bounding box center [528, 224] width 908 height 626
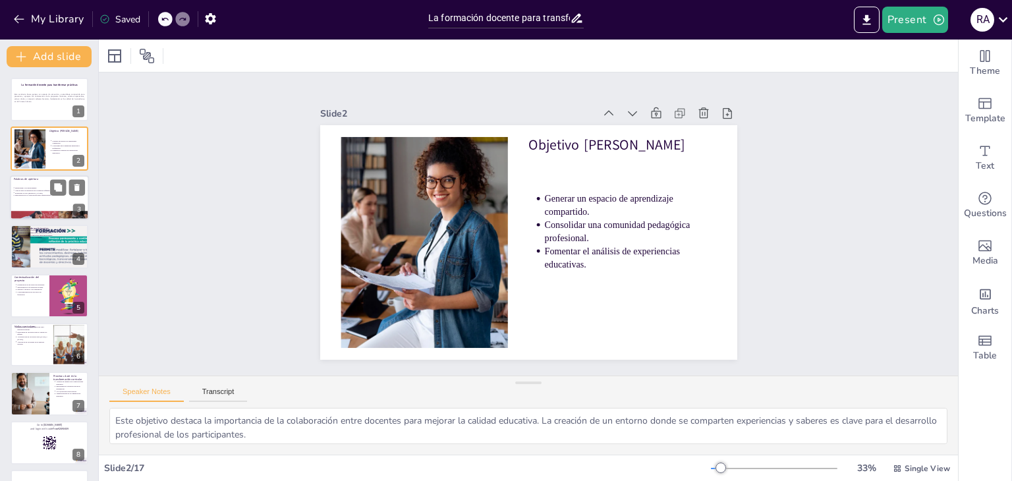
click at [53, 198] on div at bounding box center [49, 197] width 79 height 45
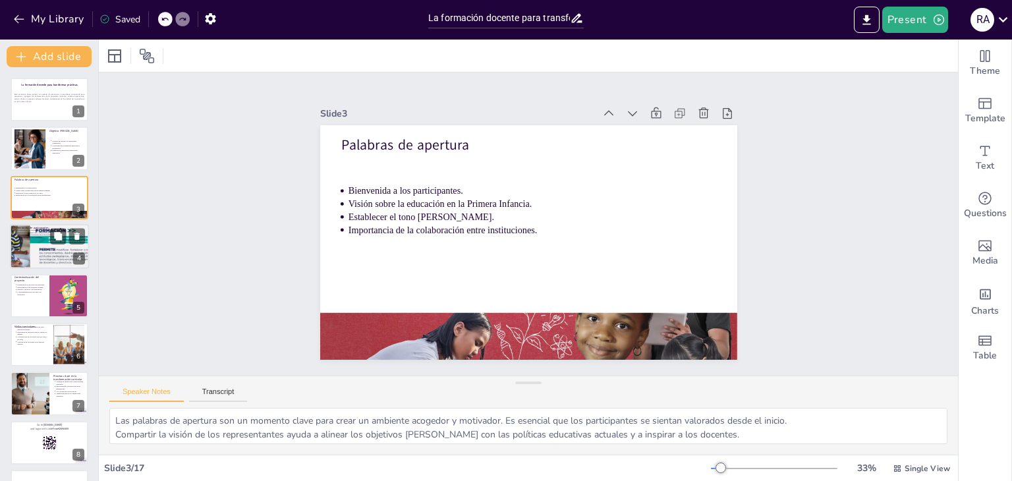
click at [36, 263] on div at bounding box center [49, 246] width 123 height 45
type textarea "La presentación de los docentes es fundamental para establecer un ambiente de c…"
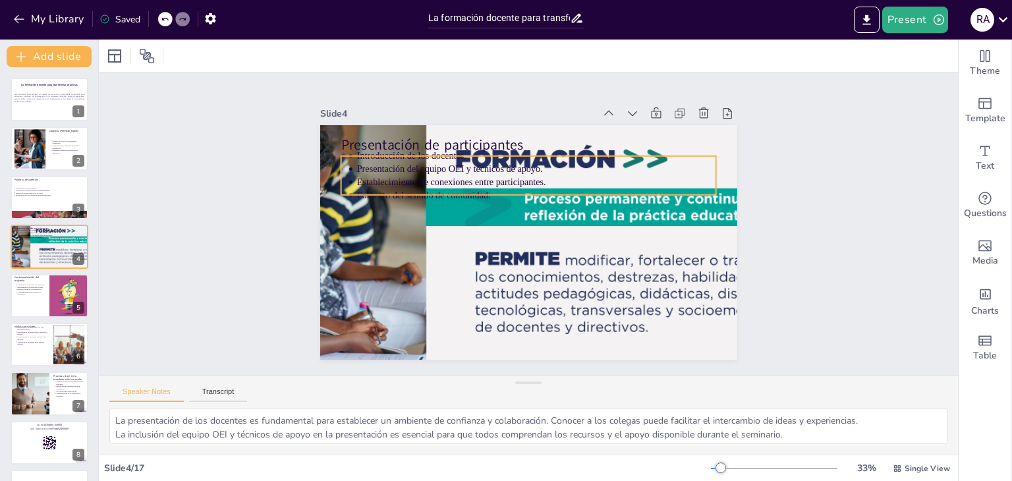
click at [401, 155] on p "Introducción de los docentes." at bounding box center [563, 165] width 333 height 158
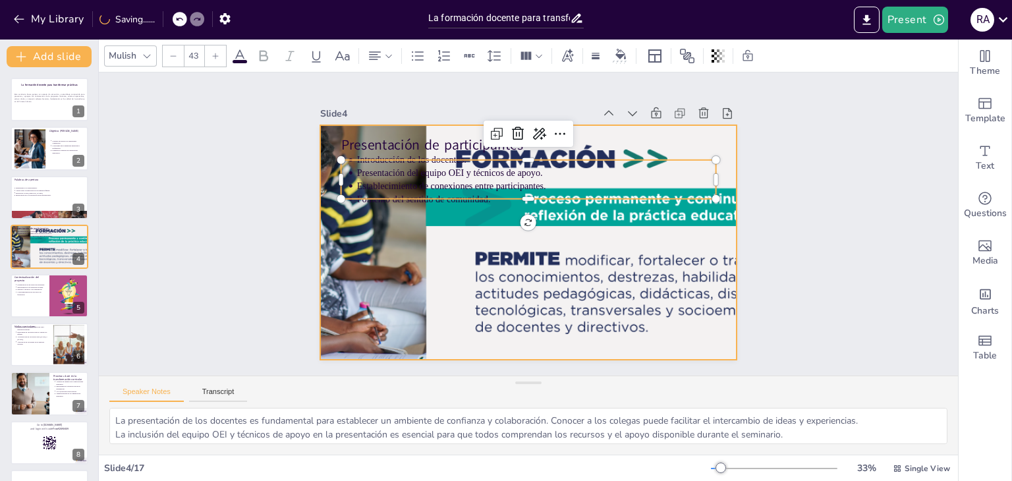
click at [598, 271] on div at bounding box center [511, 229] width 422 height 685
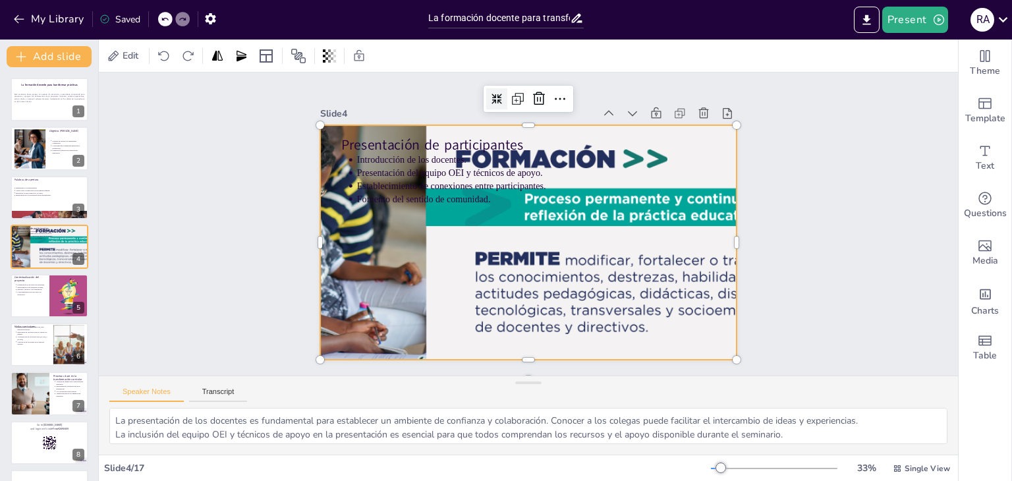
drag, startPoint x: 483, startPoint y: 90, endPoint x: 482, endPoint y: 97, distance: 6.6
click at [649, 239] on icon at bounding box center [656, 246] width 14 height 14
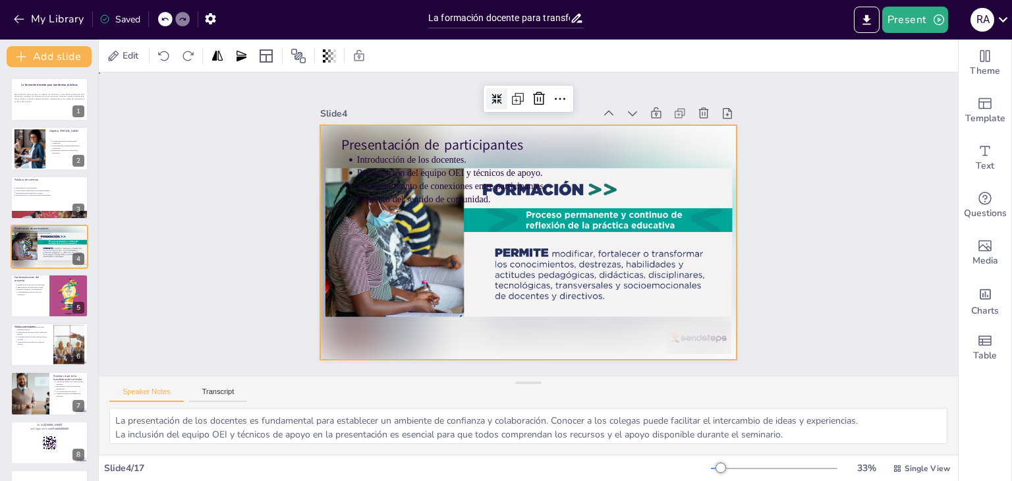
click at [771, 196] on div "Slide 1 La formación docente para transformar prácticas Este seminario busca ge…" at bounding box center [529, 224] width 693 height 896
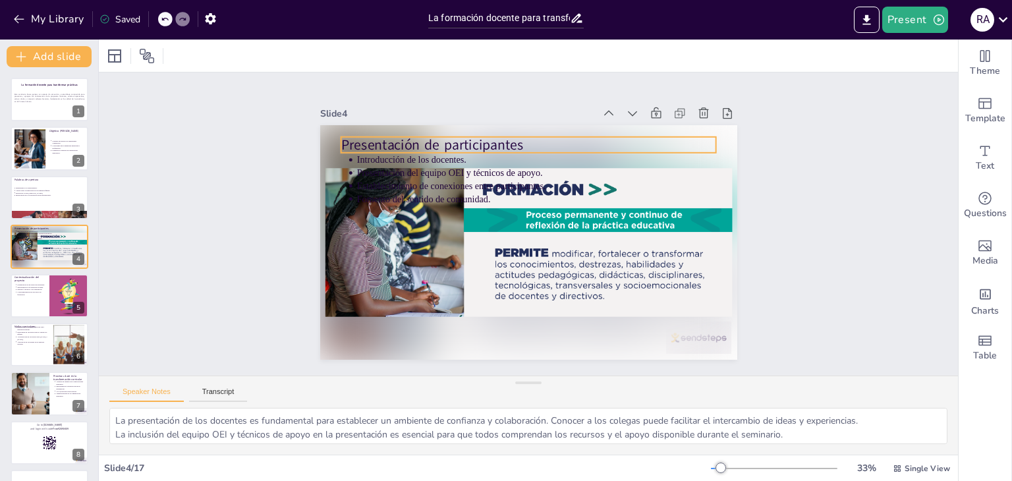
drag, startPoint x: 413, startPoint y: 140, endPoint x: 418, endPoint y: 150, distance: 11.2
click at [415, 146] on p "Presentación de participantes" at bounding box center [568, 155] width 335 height 204
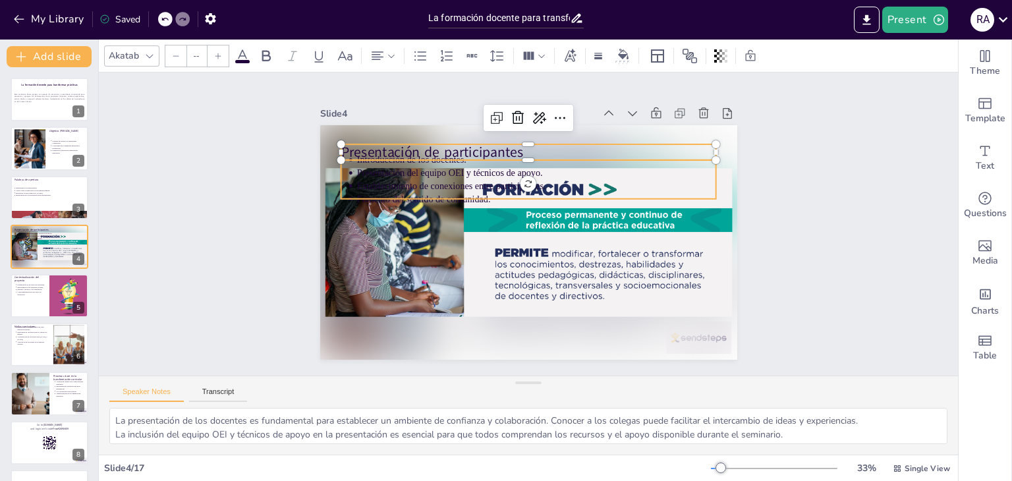
type input "43"
click at [500, 175] on p "Establecimiento de conexiones entre participantes." at bounding box center [561, 244] width 123 height 346
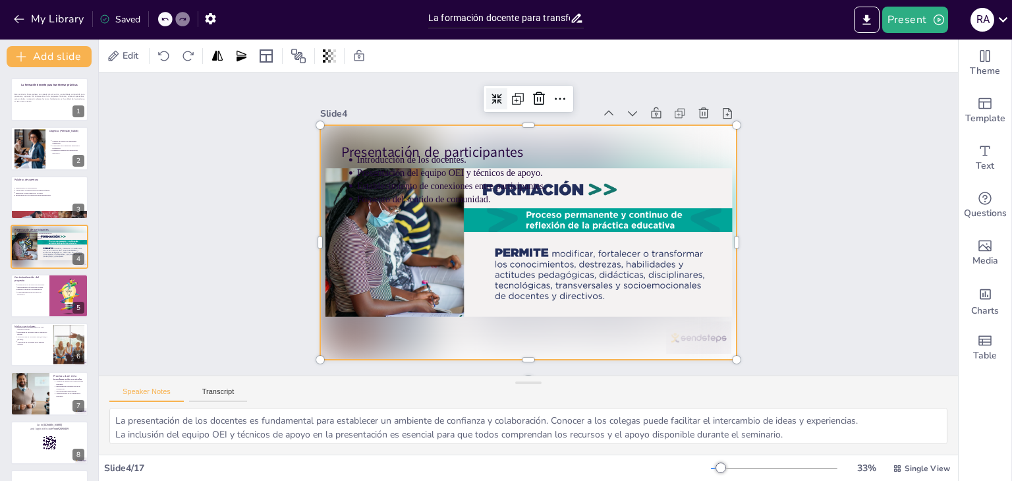
click at [506, 276] on div at bounding box center [528, 242] width 417 height 235
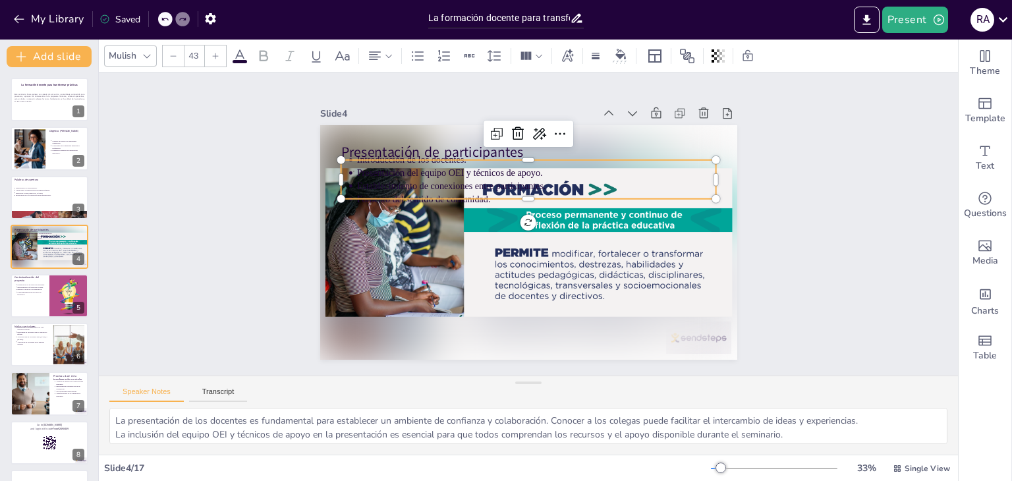
click at [361, 173] on ul "Introducción de los docentes. Presentación del equipo OEI y técnicos de apoyo. …" at bounding box center [492, 250] width 263 height 334
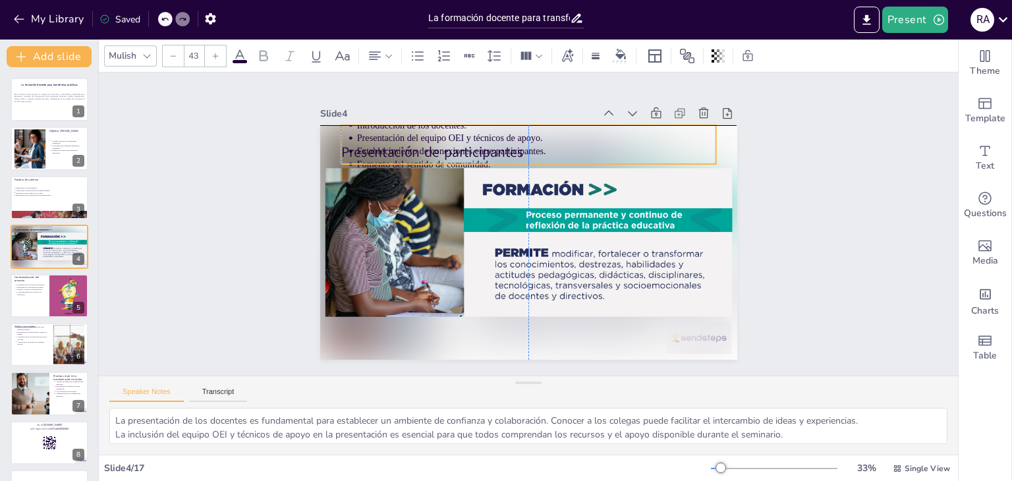
drag, startPoint x: 592, startPoint y: 180, endPoint x: 588, endPoint y: 146, distance: 34.6
click at [588, 146] on p "Establecimiento de conexiones entre participantes." at bounding box center [600, 239] width 51 height 359
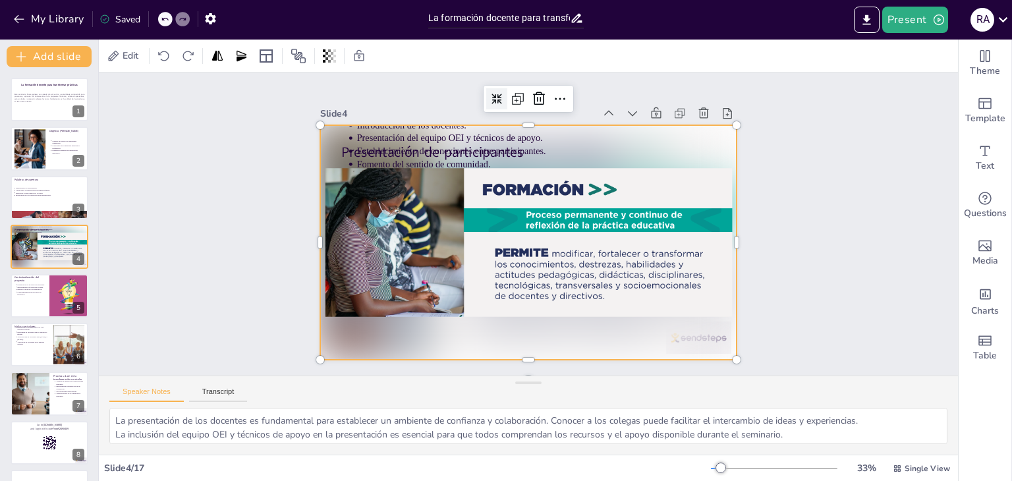
click at [536, 183] on div at bounding box center [522, 242] width 469 height 352
click at [547, 183] on div at bounding box center [511, 227] width 316 height 457
drag, startPoint x: 533, startPoint y: 206, endPoint x: 542, endPoint y: 209, distance: 9.8
click at [533, 206] on div at bounding box center [513, 213] width 435 height 475
click at [45, 296] on div at bounding box center [49, 296] width 79 height 45
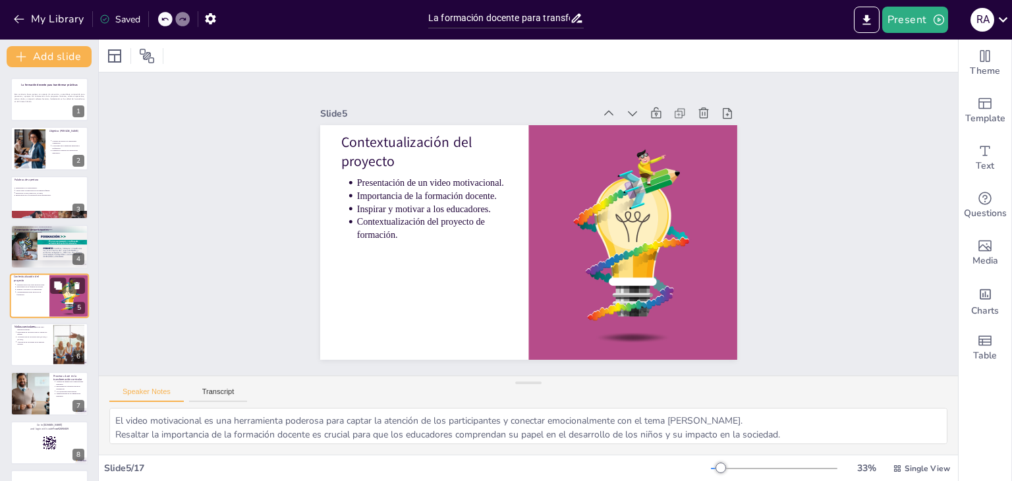
scroll to position [21, 0]
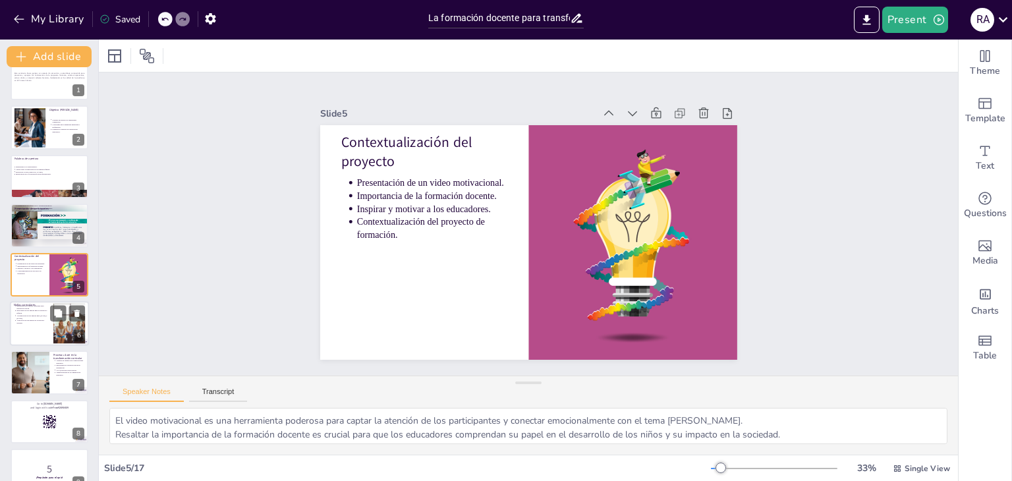
click at [26, 333] on div at bounding box center [49, 323] width 79 height 45
type textarea "La malla curricular es un elemento clave en la planificación educativa. Es esen…"
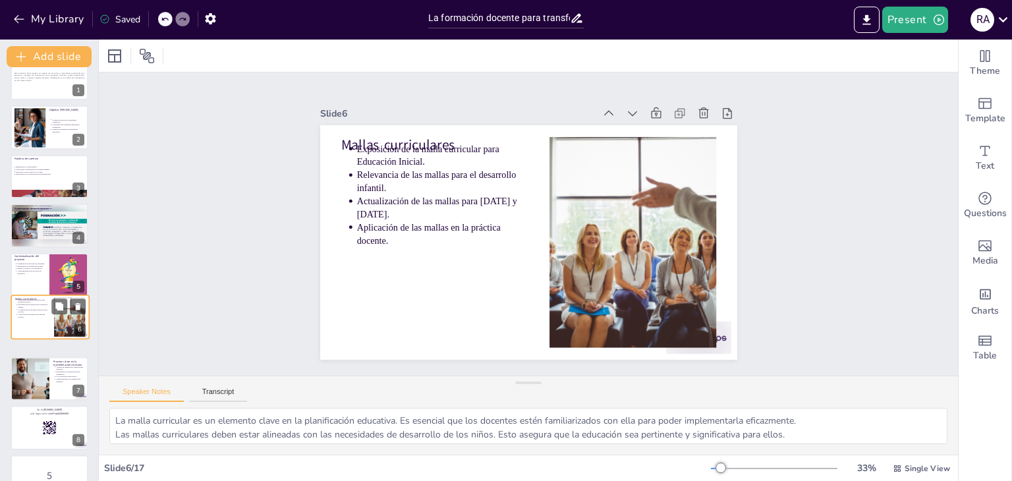
scroll to position [71, 0]
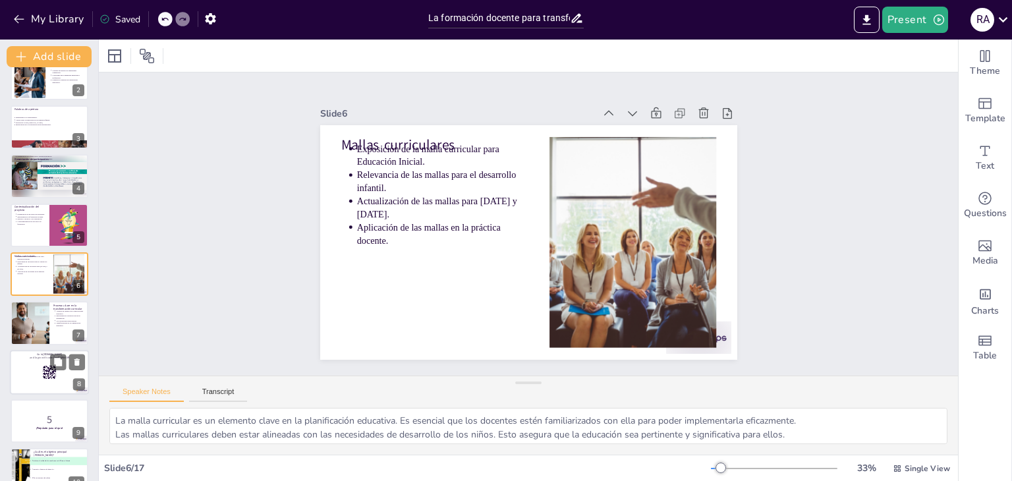
click at [19, 357] on p "and login with code Free92690409" at bounding box center [49, 358] width 71 height 4
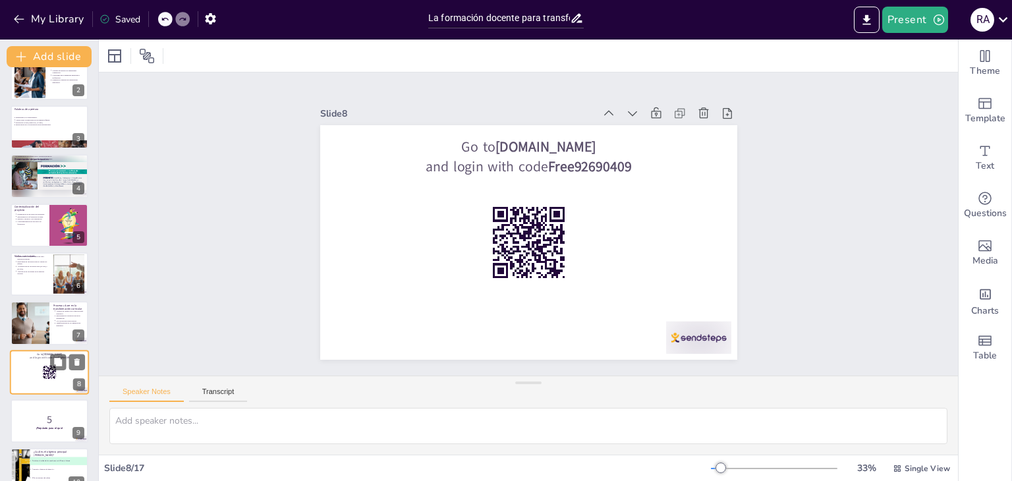
scroll to position [169, 0]
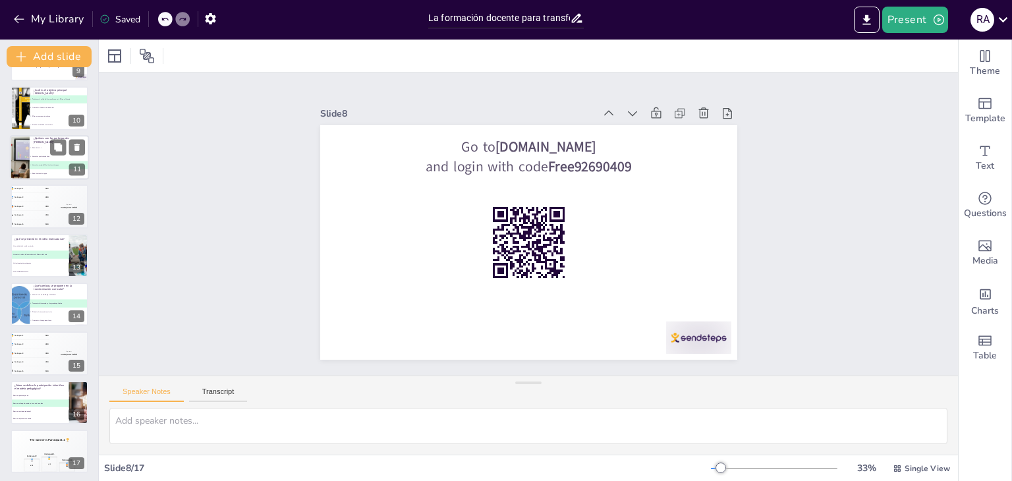
click at [26, 154] on div at bounding box center [19, 157] width 67 height 45
type textarea "La respuesta correcta es "Docentes, equipo OEI y técnicos de apoyo", como se me…"
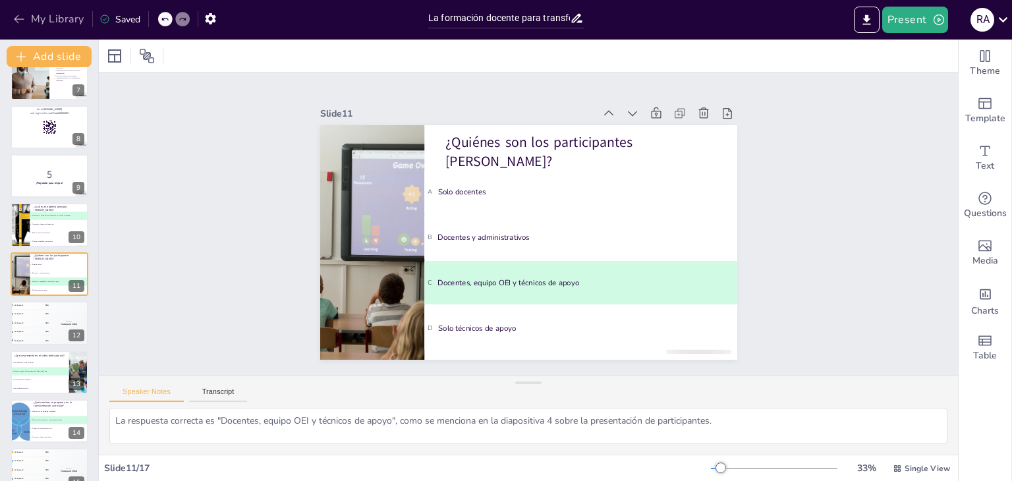
click at [21, 27] on button "My Library" at bounding box center [50, 19] width 80 height 21
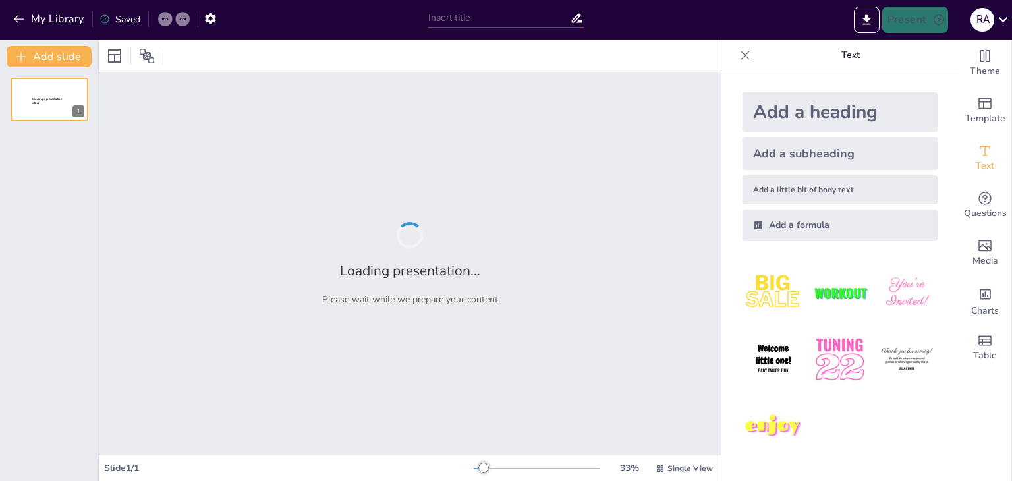
type input "New Sendsteps"
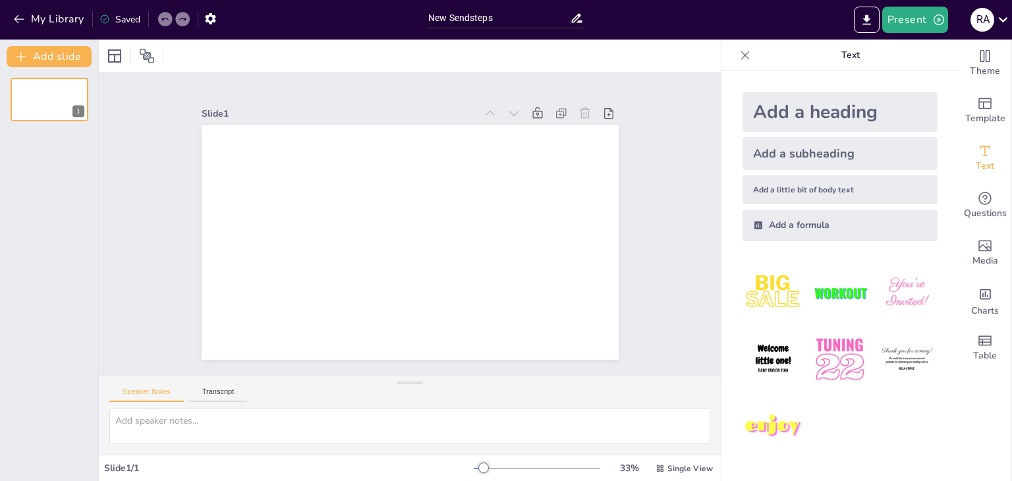
click at [749, 295] on img at bounding box center [773, 292] width 61 height 61
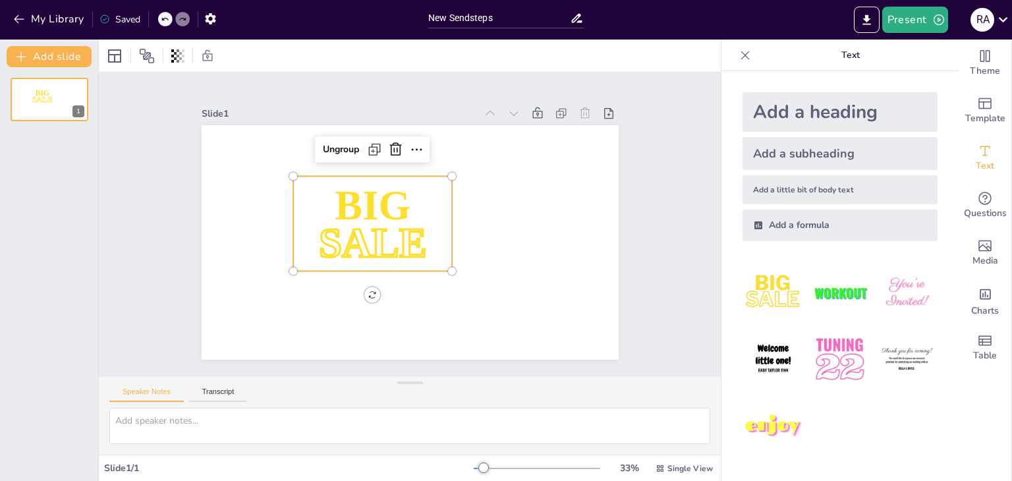
click at [376, 206] on span "BIG" at bounding box center [394, 185] width 86 height 84
click at [376, 206] on span "BIG" at bounding box center [380, 194] width 86 height 67
click at [376, 206] on span "BIG" at bounding box center [402, 183] width 81 height 88
click at [362, 201] on span "BIG" at bounding box center [402, 183] width 81 height 88
click at [337, 201] on span "BIG" at bounding box center [380, 194] width 86 height 67
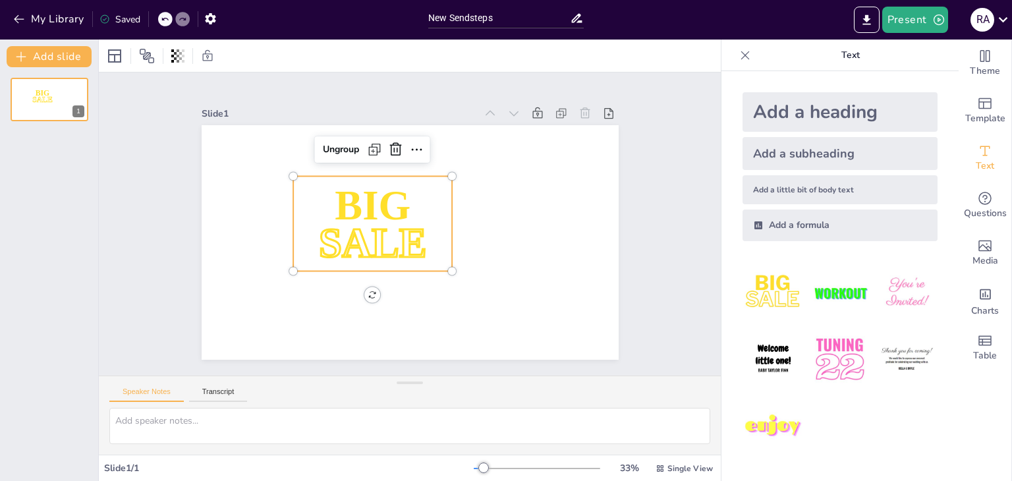
click at [384, 206] on span "BIG" at bounding box center [402, 183] width 81 height 88
drag, startPoint x: 386, startPoint y: 148, endPoint x: 393, endPoint y: 154, distance: 9.4
click at [441, 154] on div at bounding box center [456, 164] width 30 height 30
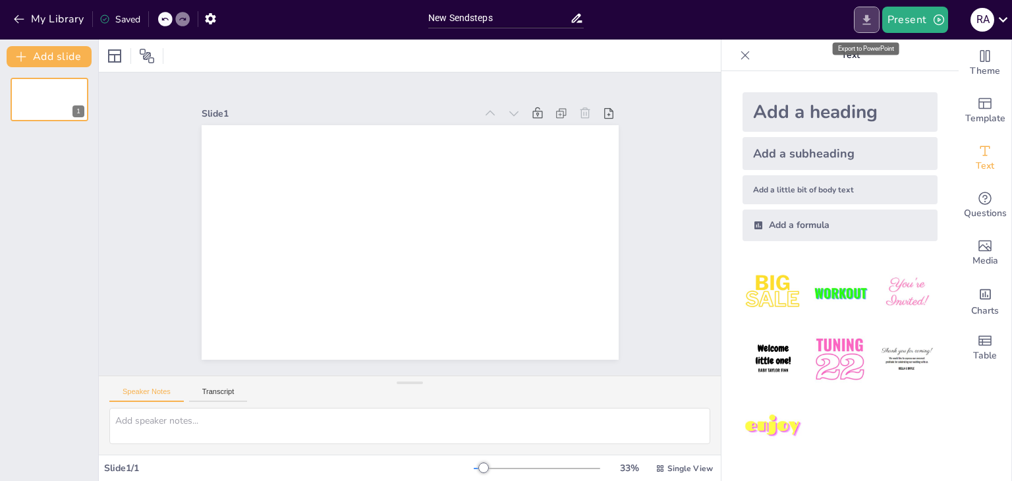
click at [869, 16] on icon "Export to PowerPoint" at bounding box center [867, 19] width 8 height 10
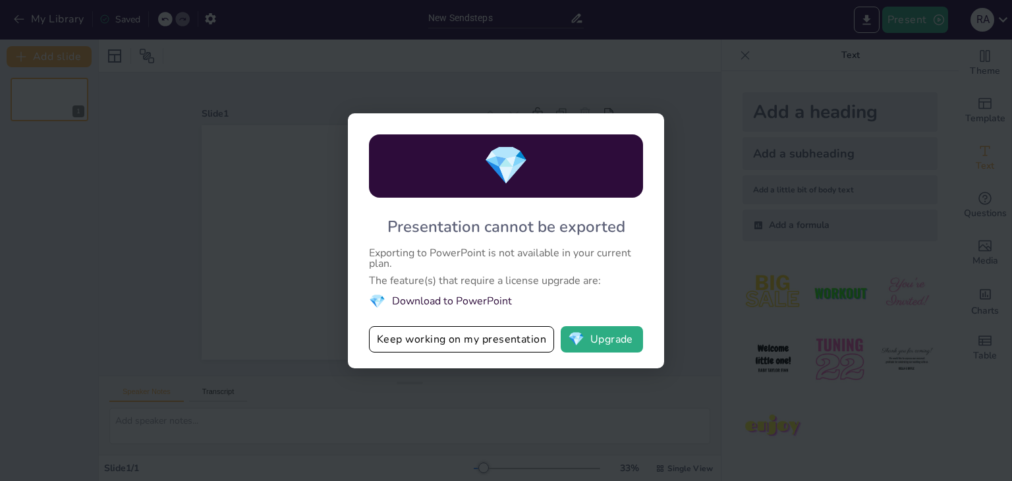
click at [637, 67] on div "💎 Presentation cannot be exported Exporting to PowerPoint is not available in y…" at bounding box center [506, 240] width 1012 height 481
click at [480, 347] on button "Keep working on my presentation" at bounding box center [461, 339] width 185 height 26
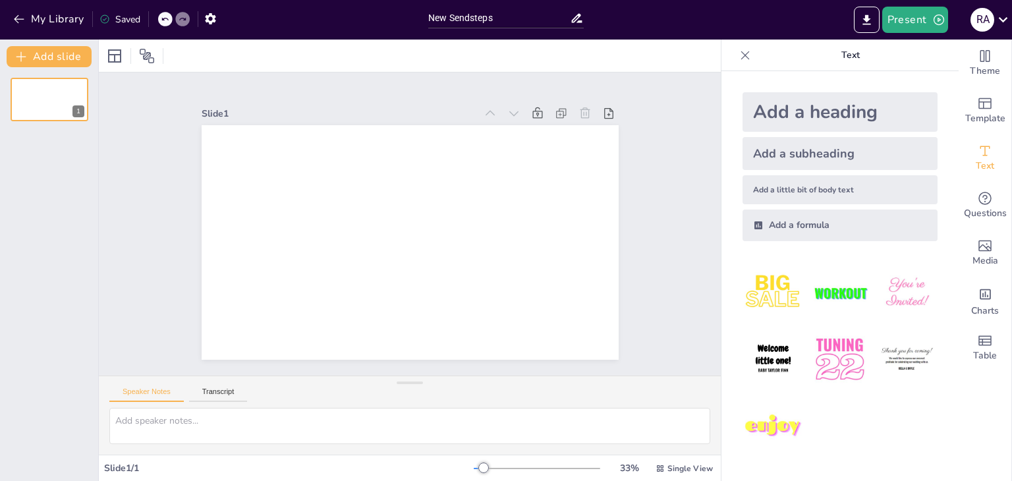
drag, startPoint x: 58, startPoint y: 21, endPoint x: 70, endPoint y: 35, distance: 18.2
click at [69, 35] on div "My Library Saved" at bounding box center [211, 18] width 422 height 37
click at [72, 26] on button "My Library" at bounding box center [50, 19] width 80 height 21
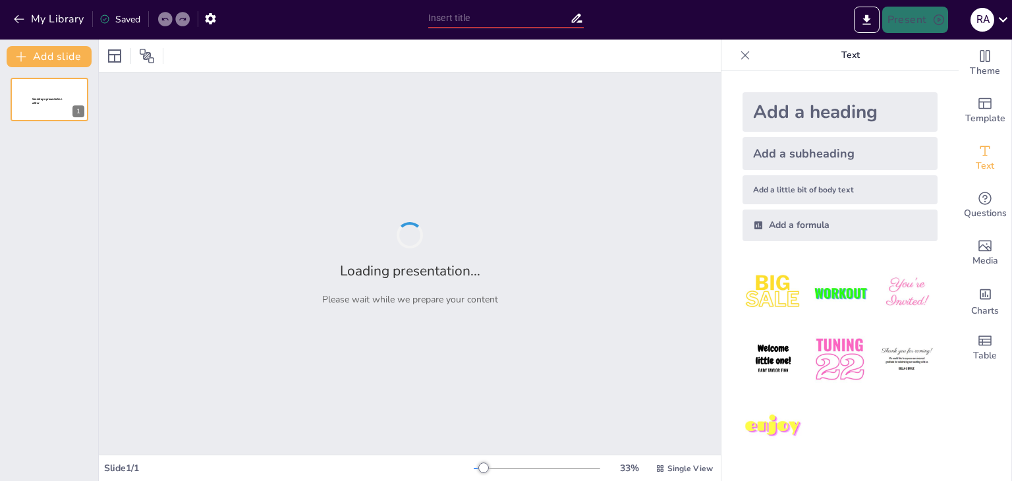
type input "Imported Seminario 1 _Formacion_Docente.pptx"
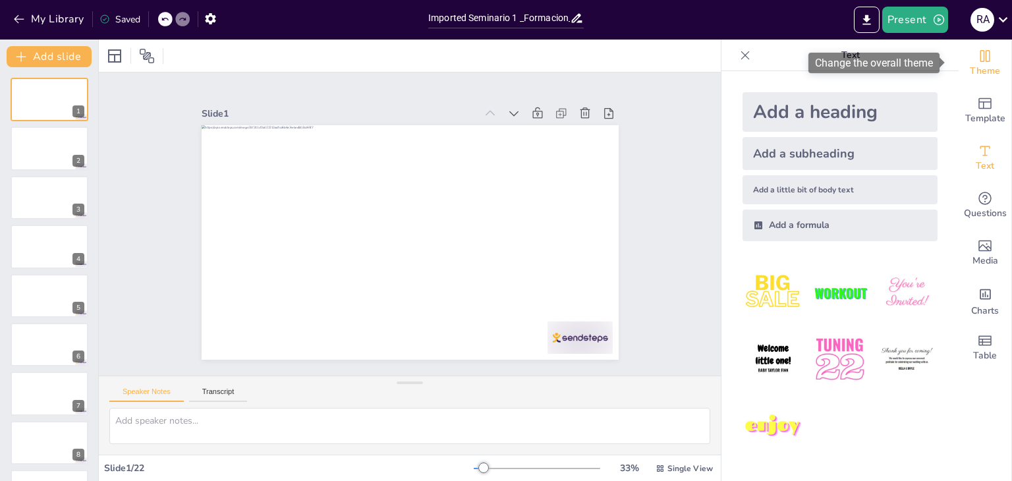
click at [974, 70] on span "Theme" at bounding box center [985, 71] width 30 height 14
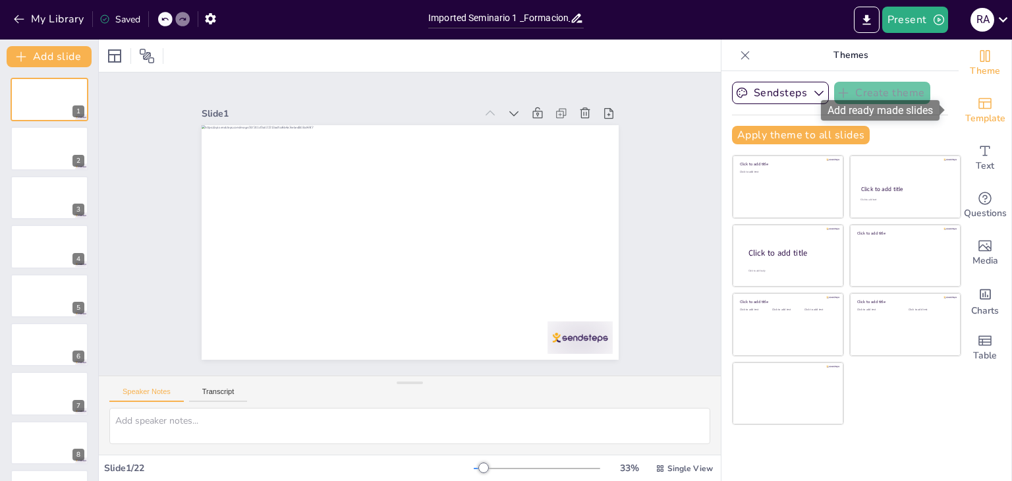
click at [975, 113] on span "Template" at bounding box center [986, 118] width 40 height 14
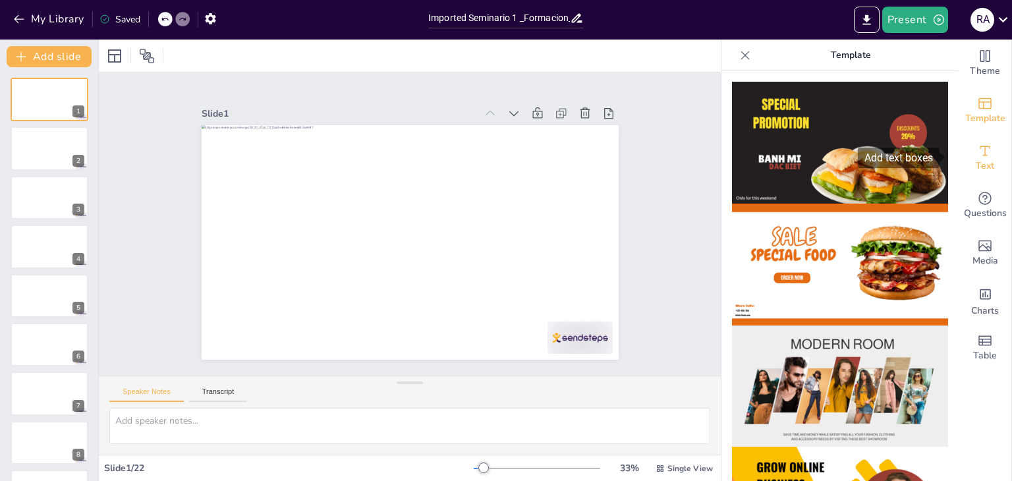
click at [978, 171] on span "Text" at bounding box center [985, 166] width 18 height 14
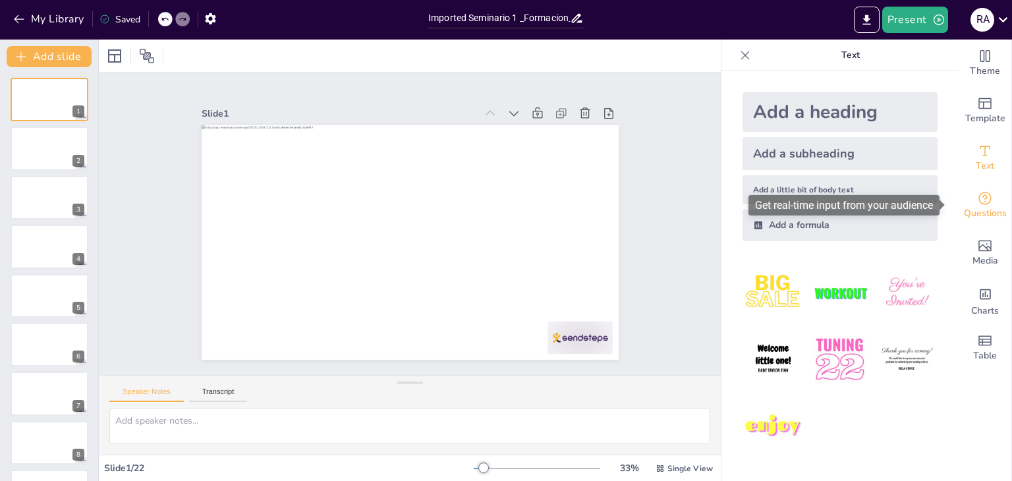
click at [975, 219] on span "Questions" at bounding box center [985, 213] width 43 height 14
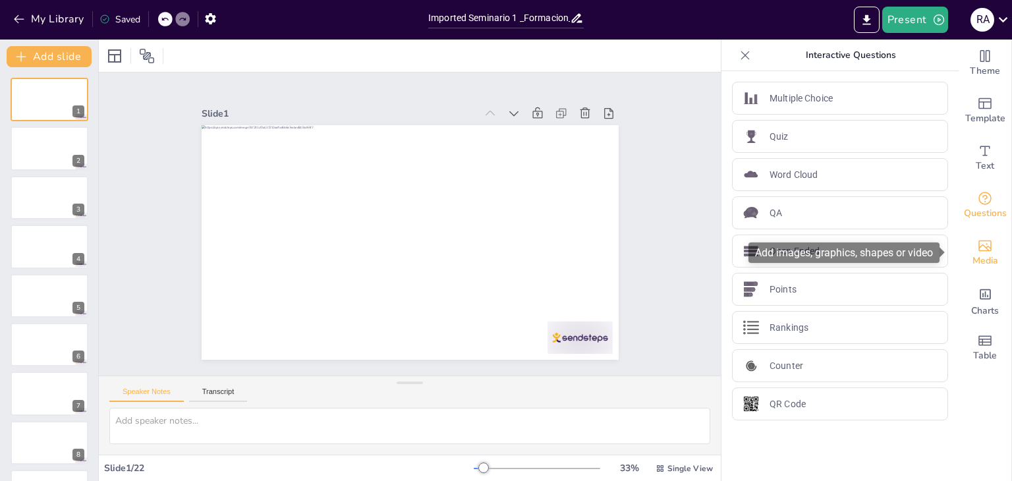
click at [981, 254] on span "Media" at bounding box center [986, 261] width 26 height 14
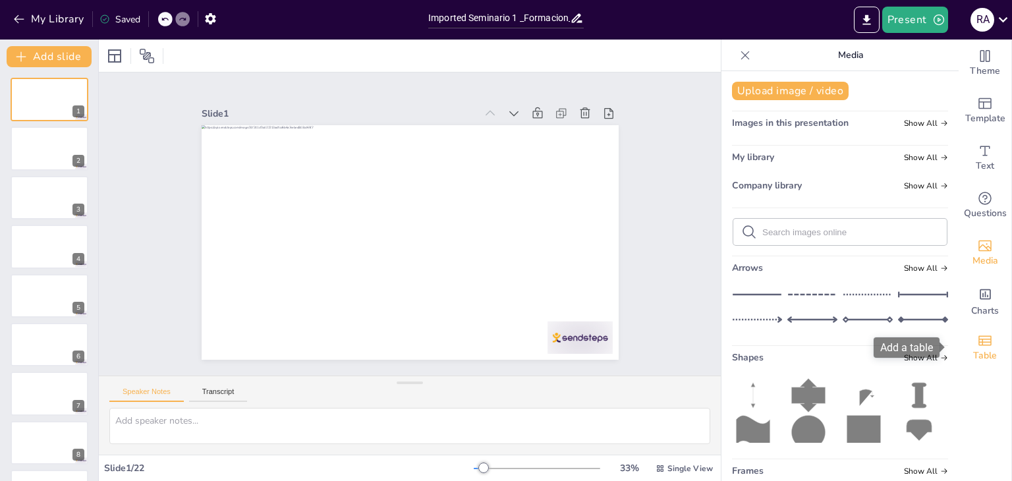
click at [980, 352] on span "Table" at bounding box center [985, 356] width 24 height 14
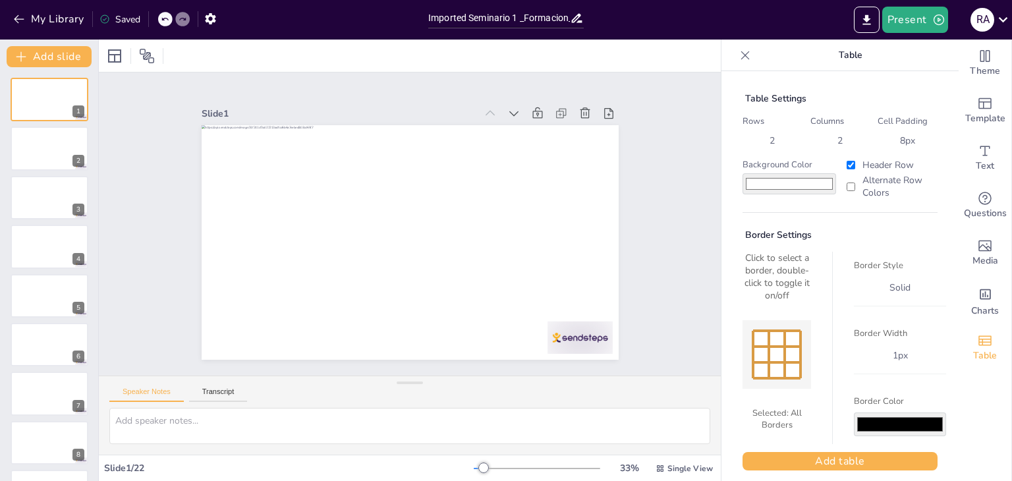
scroll to position [10, 0]
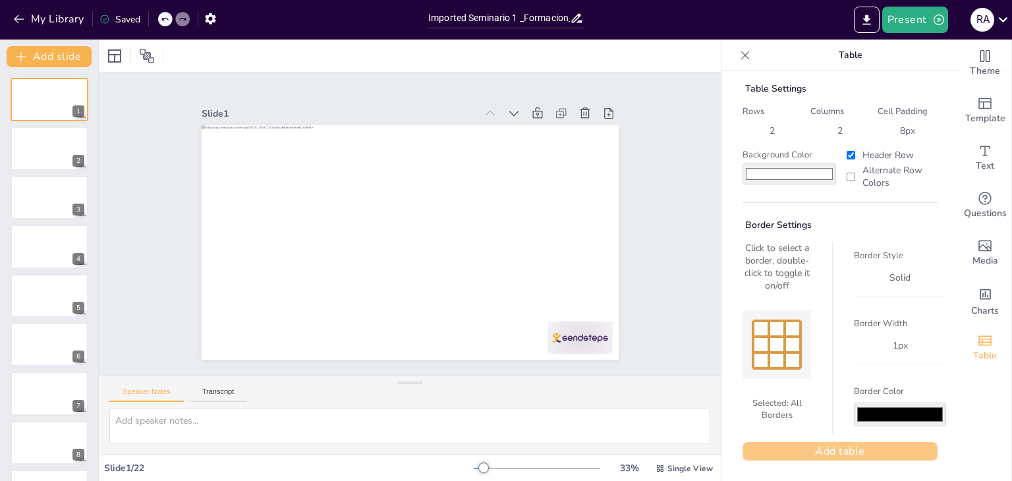
click at [863, 455] on button "Add table" at bounding box center [840, 451] width 195 height 18
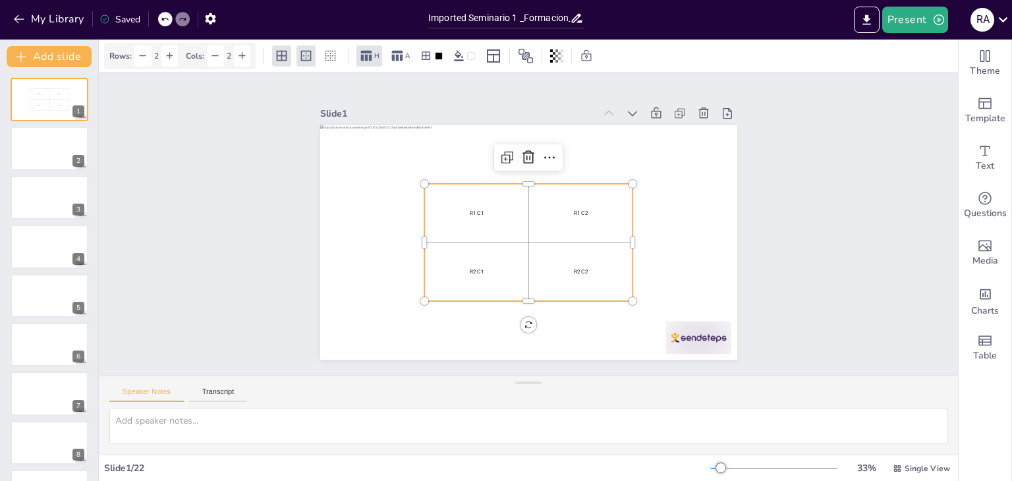
click at [167, 14] on div at bounding box center [165, 19] width 14 height 14
